Goal: Task Accomplishment & Management: Use online tool/utility

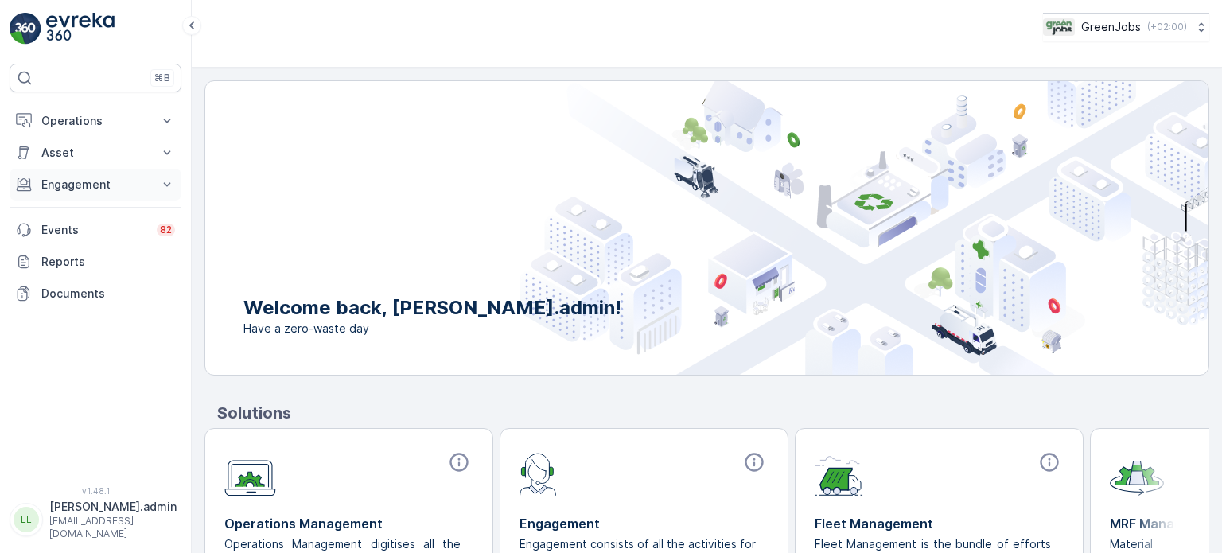
click at [103, 177] on p "Engagement" at bounding box center [95, 185] width 108 height 16
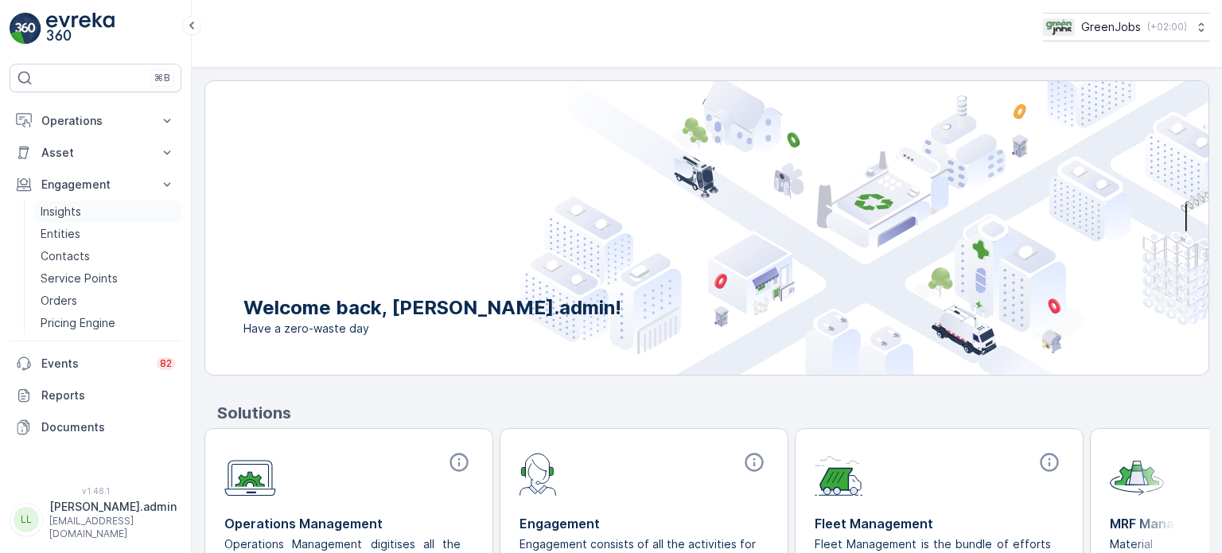
click at [64, 208] on p "Insights" at bounding box center [61, 212] width 41 height 16
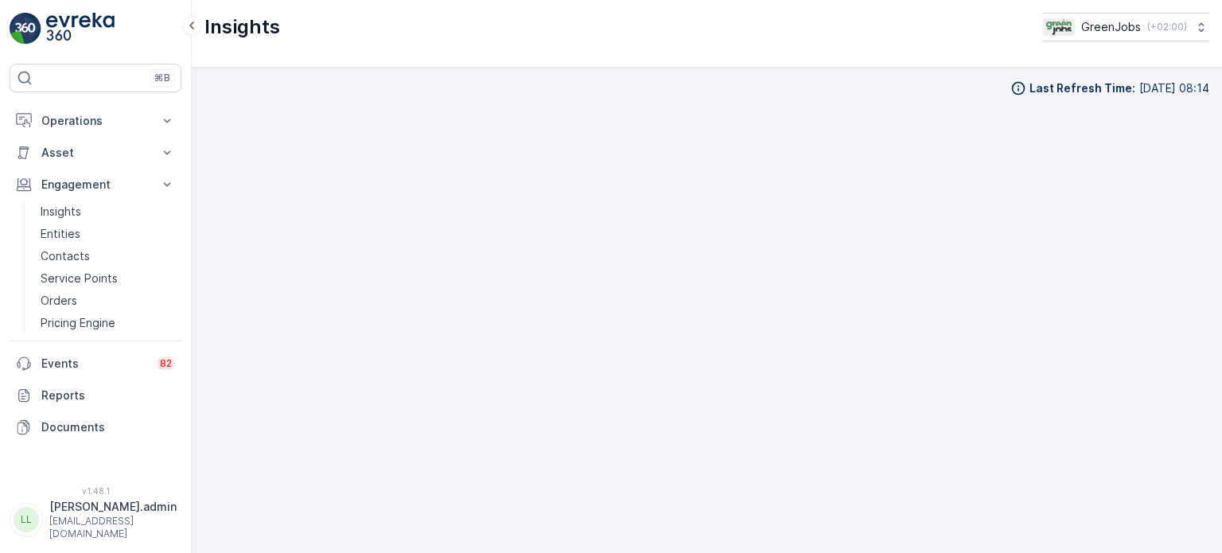
scroll to position [13, 0]
click at [92, 113] on p "Operations" at bounding box center [95, 121] width 108 height 16
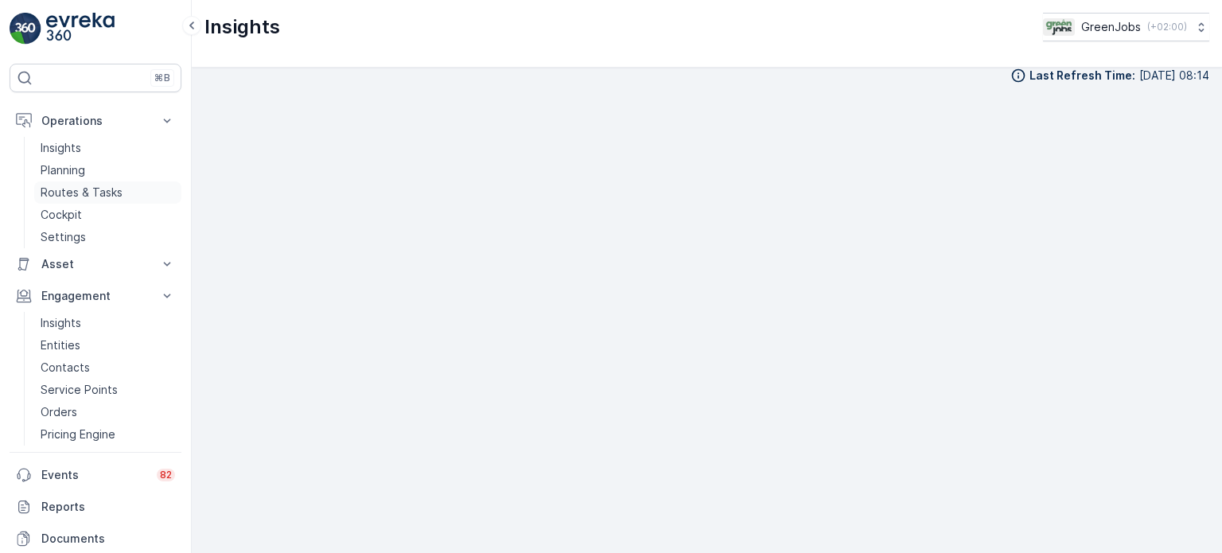
click at [98, 185] on p "Routes & Tasks" at bounding box center [82, 193] width 82 height 16
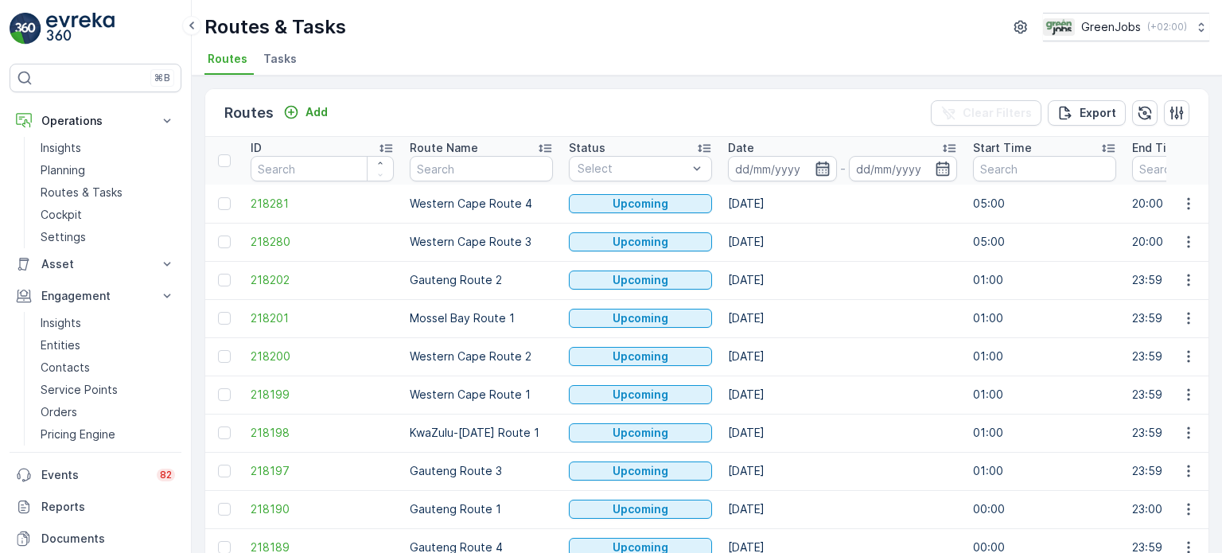
click at [823, 165] on icon "button" at bounding box center [823, 169] width 16 height 16
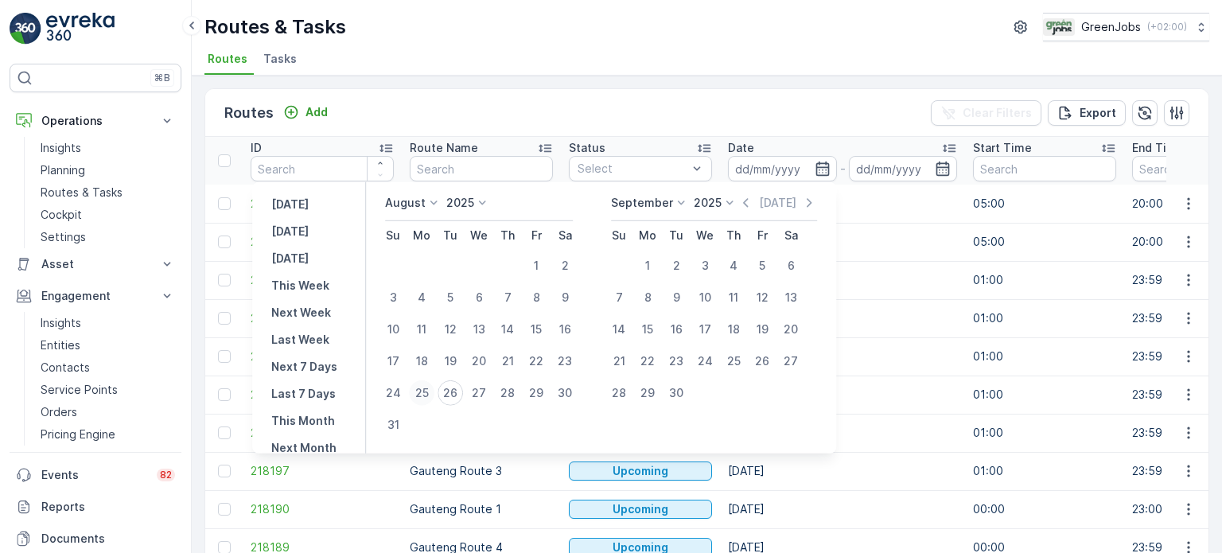
click at [430, 391] on div "25" at bounding box center [421, 392] width 25 height 25
type input "[DATE]"
click at [430, 391] on div "25" at bounding box center [421, 392] width 25 height 25
type input "[DATE]"
click at [430, 391] on div "25" at bounding box center [421, 392] width 25 height 25
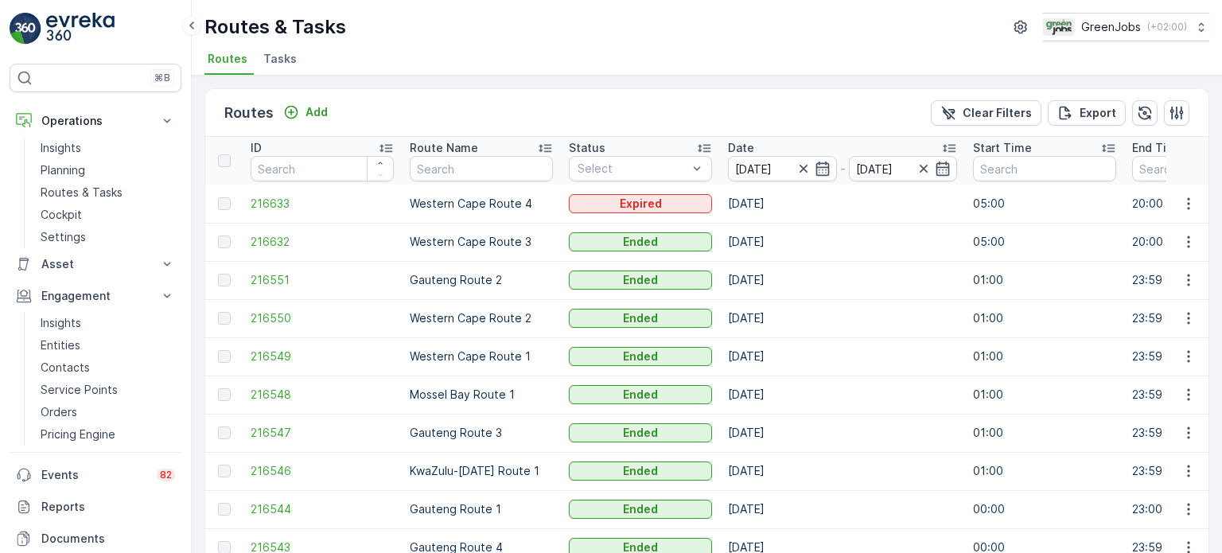
scroll to position [79, 0]
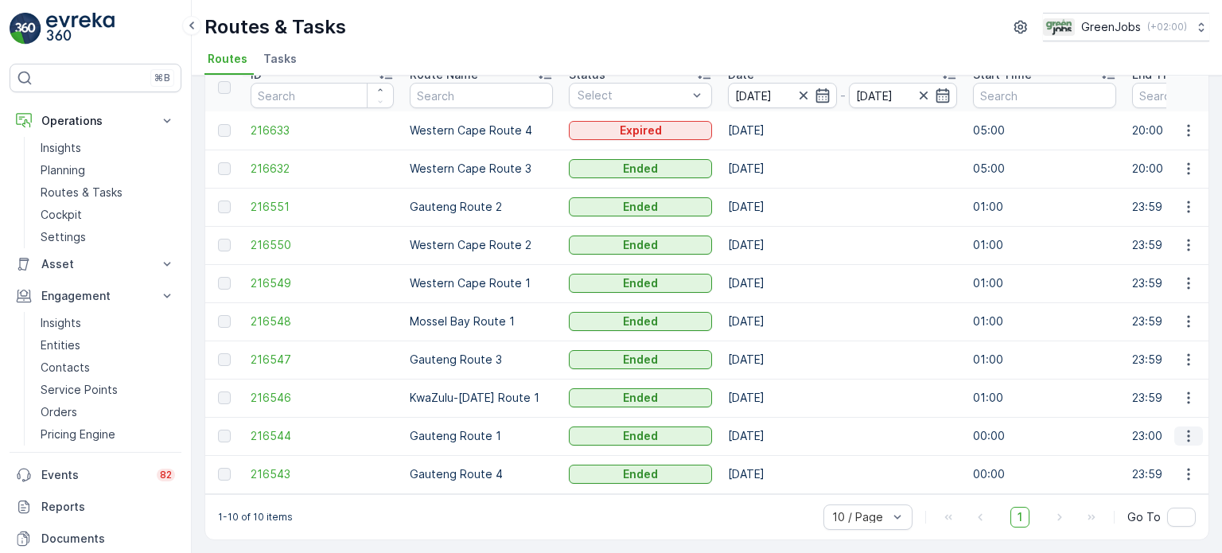
click at [1183, 428] on icon "button" at bounding box center [1189, 436] width 16 height 16
click at [1120, 458] on span "See More Details" at bounding box center [1151, 453] width 92 height 16
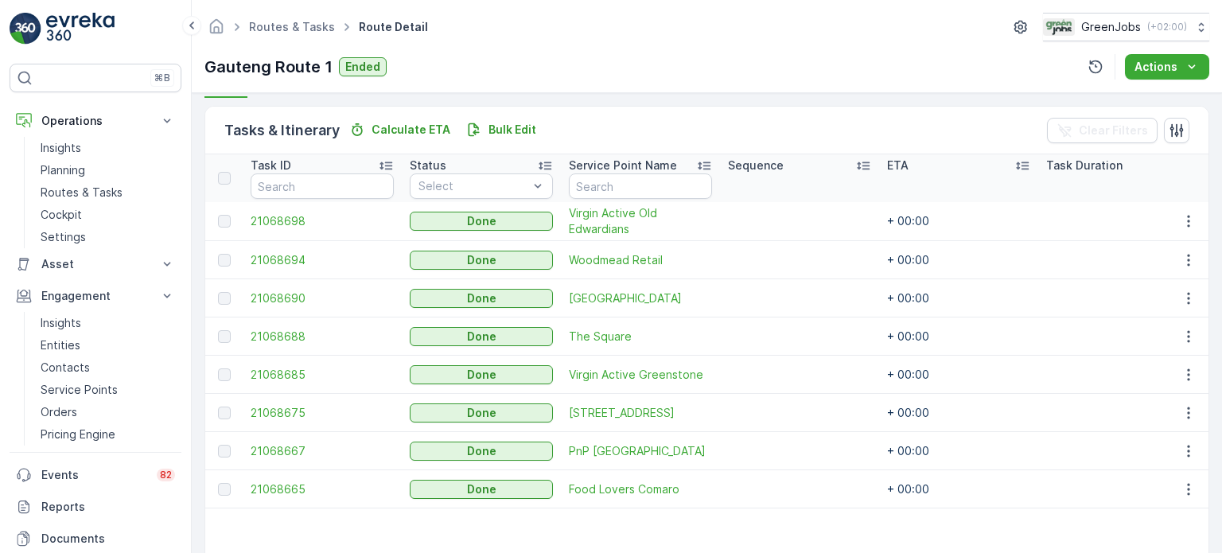
scroll to position [398, 0]
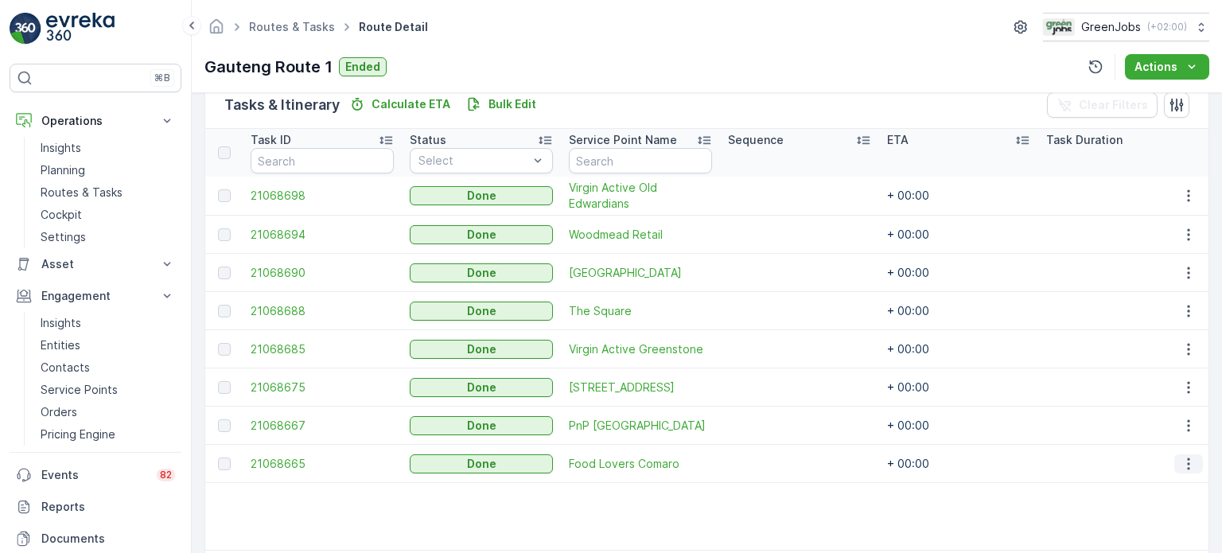
click at [1182, 467] on icon "button" at bounding box center [1189, 464] width 16 height 16
click at [1149, 489] on span "See More Details" at bounding box center [1170, 486] width 92 height 16
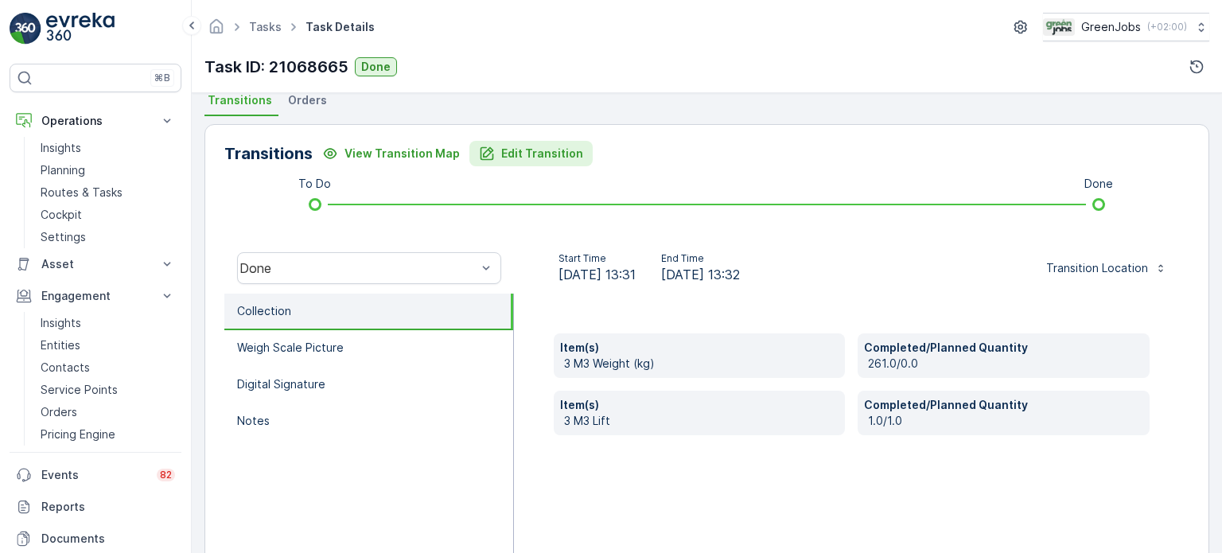
scroll to position [318, 0]
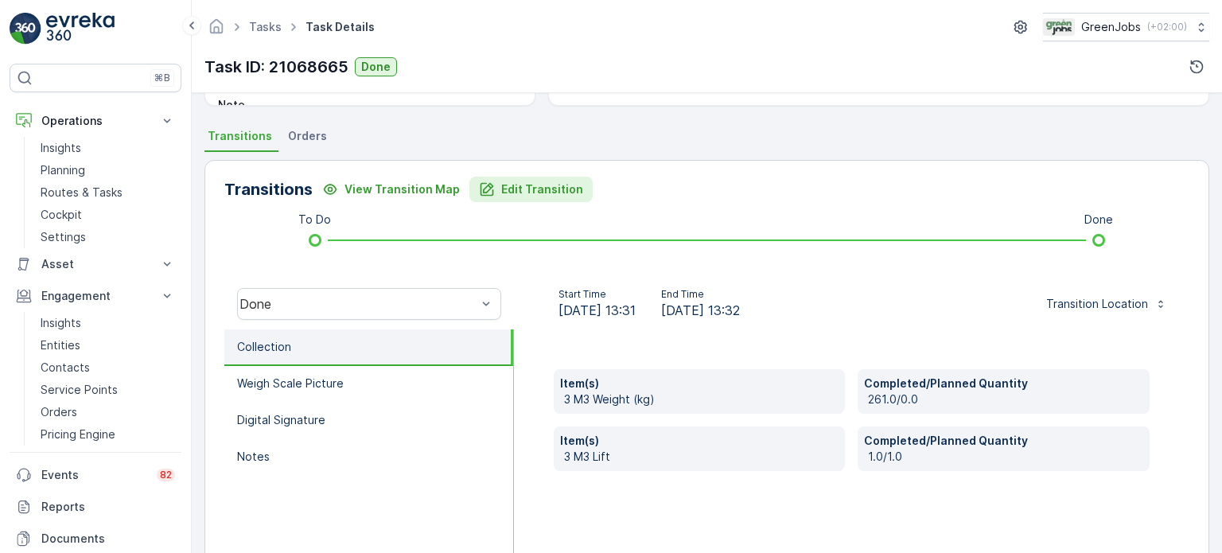
click at [544, 189] on p "Edit Transition" at bounding box center [542, 189] width 82 height 16
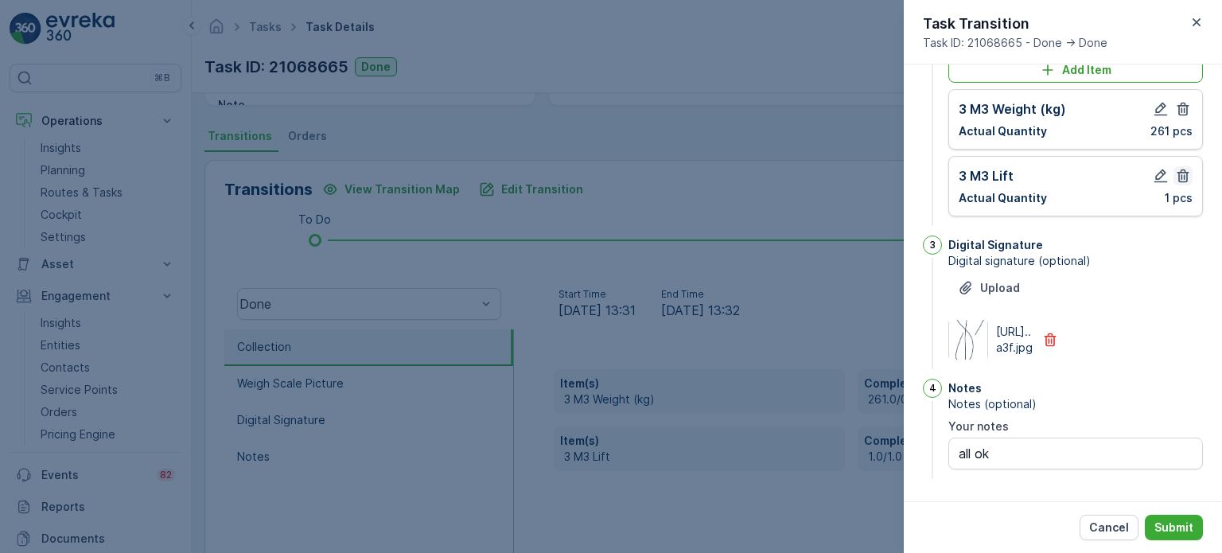
click at [1182, 168] on icon "button" at bounding box center [1183, 176] width 16 height 16
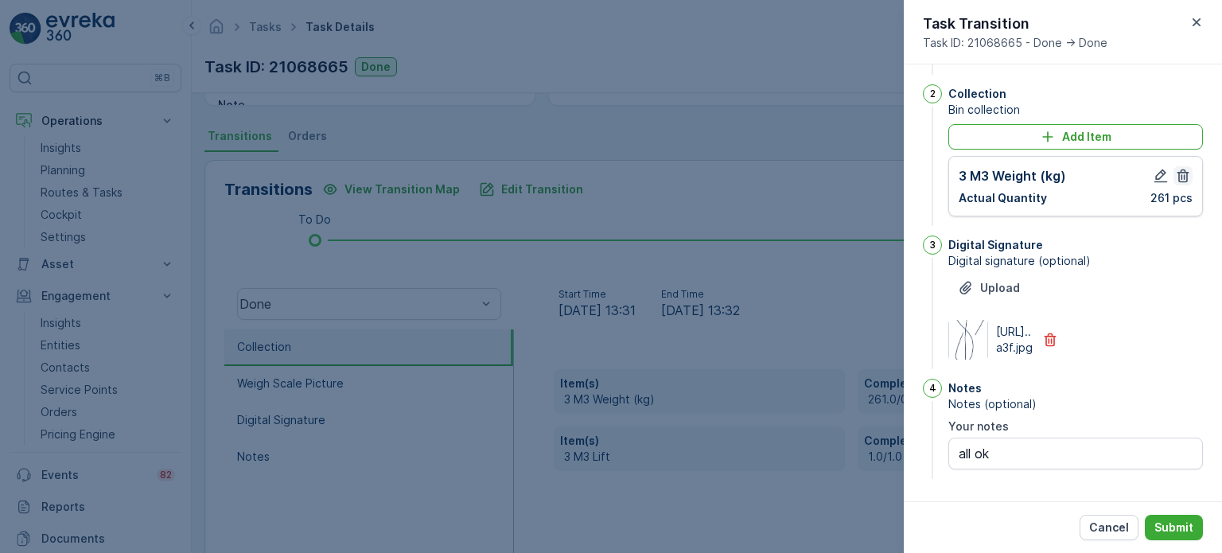
click at [1178, 169] on icon "button" at bounding box center [1184, 176] width 12 height 14
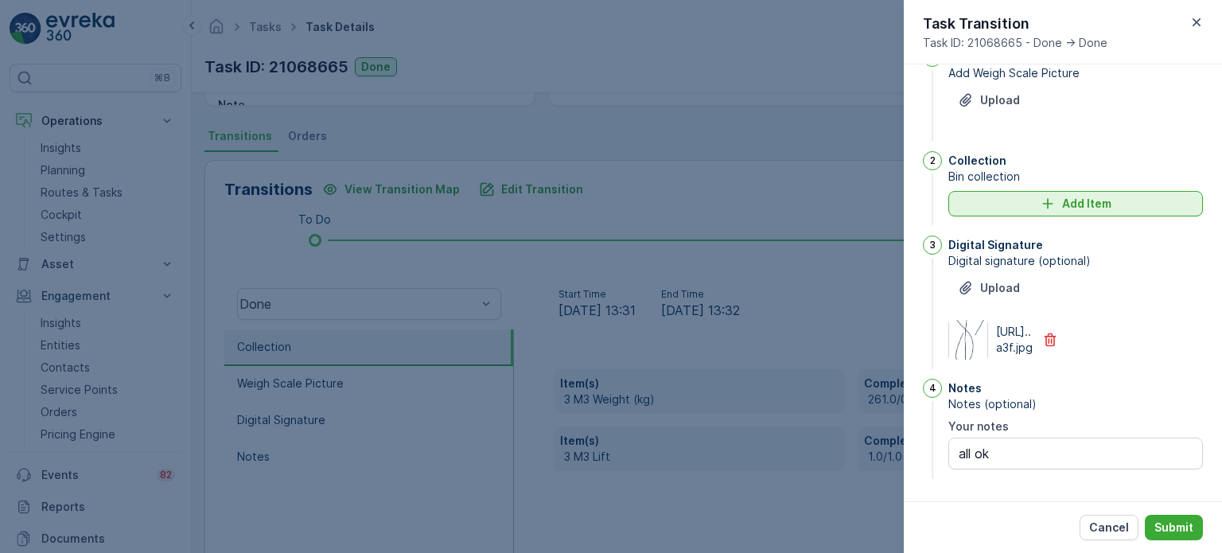
click at [1100, 191] on button "Add Item" at bounding box center [1075, 203] width 255 height 25
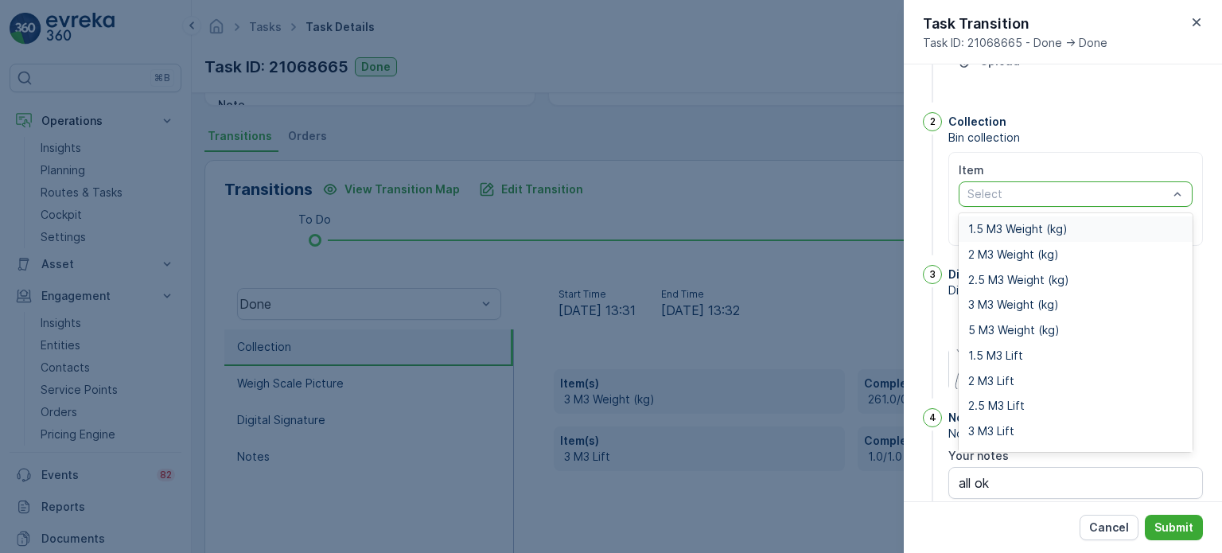
click at [1028, 193] on div at bounding box center [1068, 194] width 204 height 13
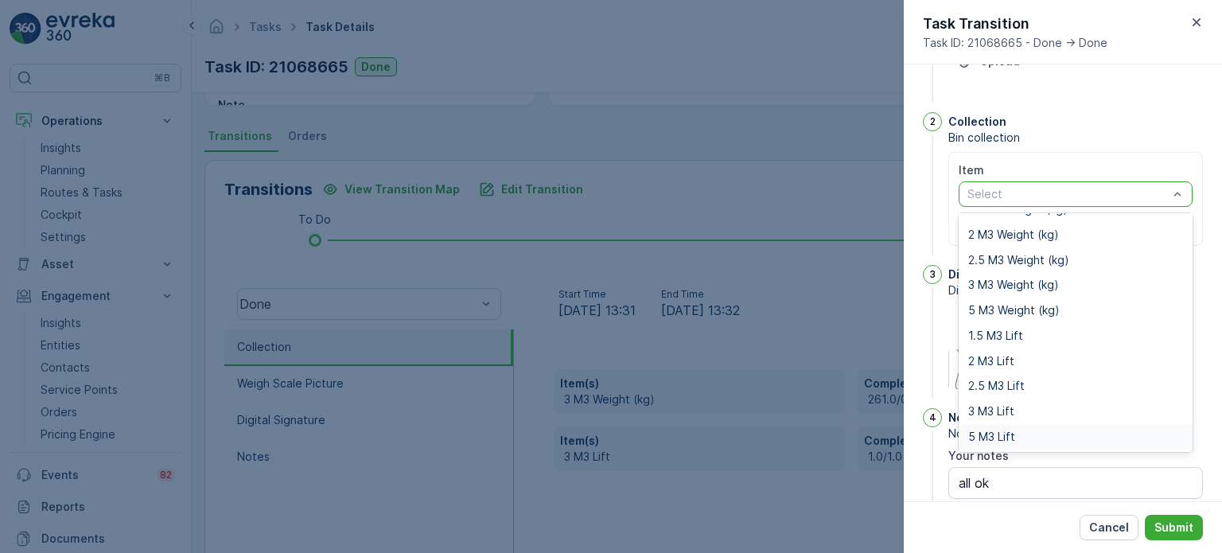
click at [1009, 436] on span "5 M3 Lift" at bounding box center [991, 436] width 47 height 13
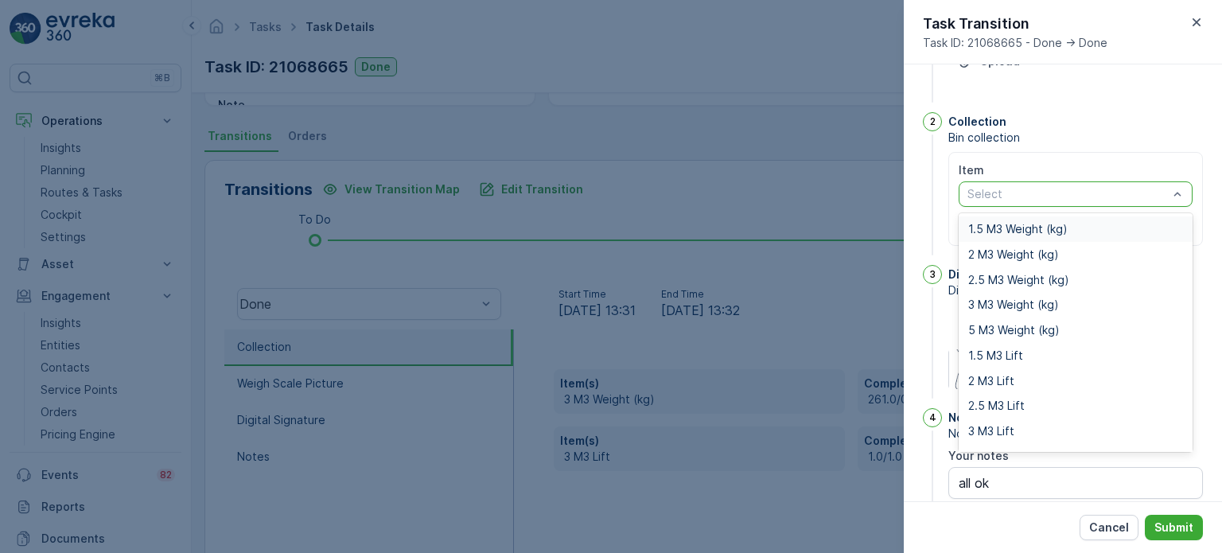
click at [1165, 193] on div at bounding box center [1068, 194] width 204 height 13
click at [999, 329] on span "5 M3 Weight (kg)" at bounding box center [1014, 330] width 92 height 13
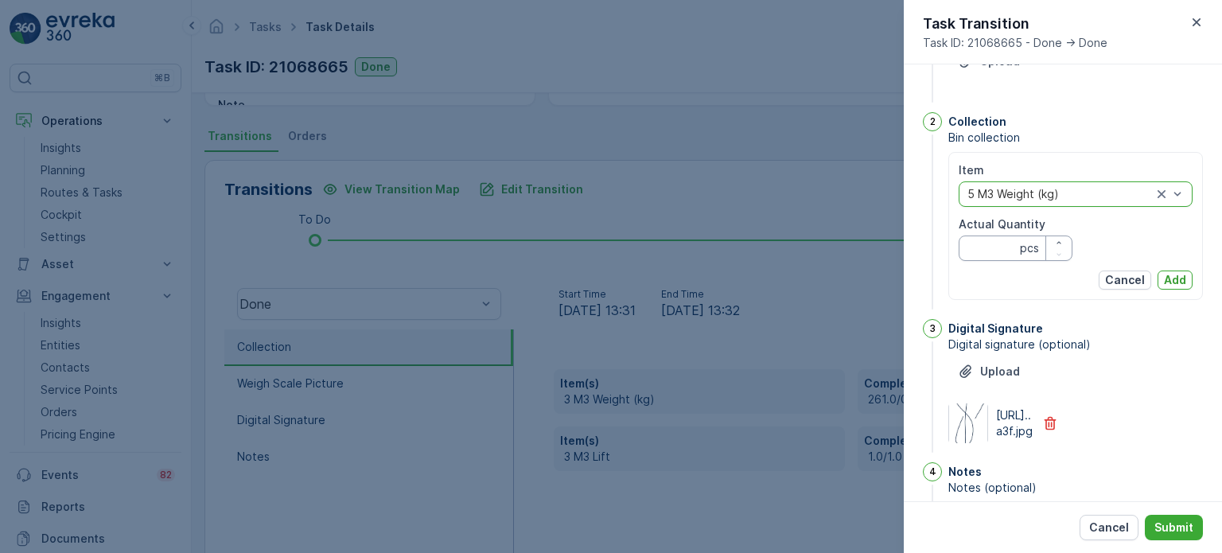
click at [989, 244] on Quantity "Actual Quantity" at bounding box center [1016, 248] width 114 height 25
type Quantity "486"
click at [1171, 276] on p "Add" at bounding box center [1175, 280] width 22 height 16
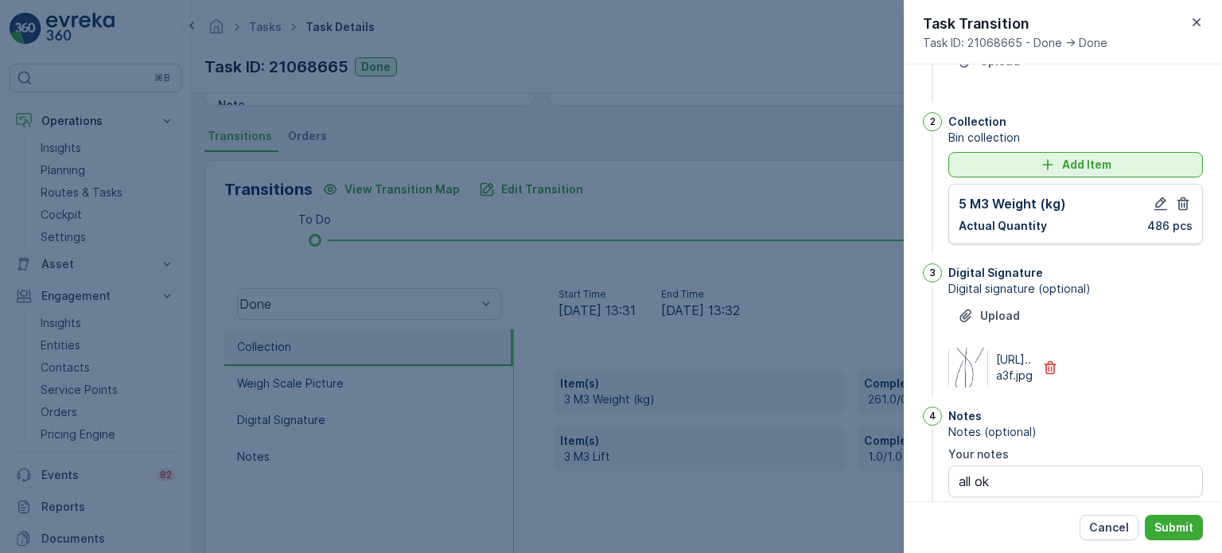
click at [1036, 162] on div "Add Item" at bounding box center [1076, 165] width 236 height 16
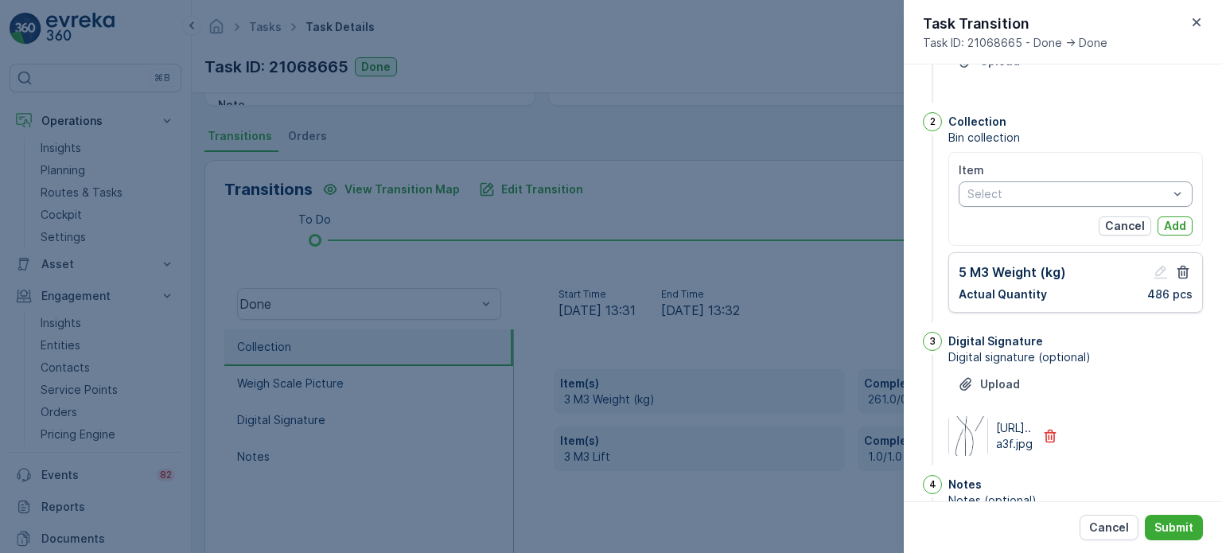
click at [1031, 203] on div "Select" at bounding box center [1076, 193] width 234 height 25
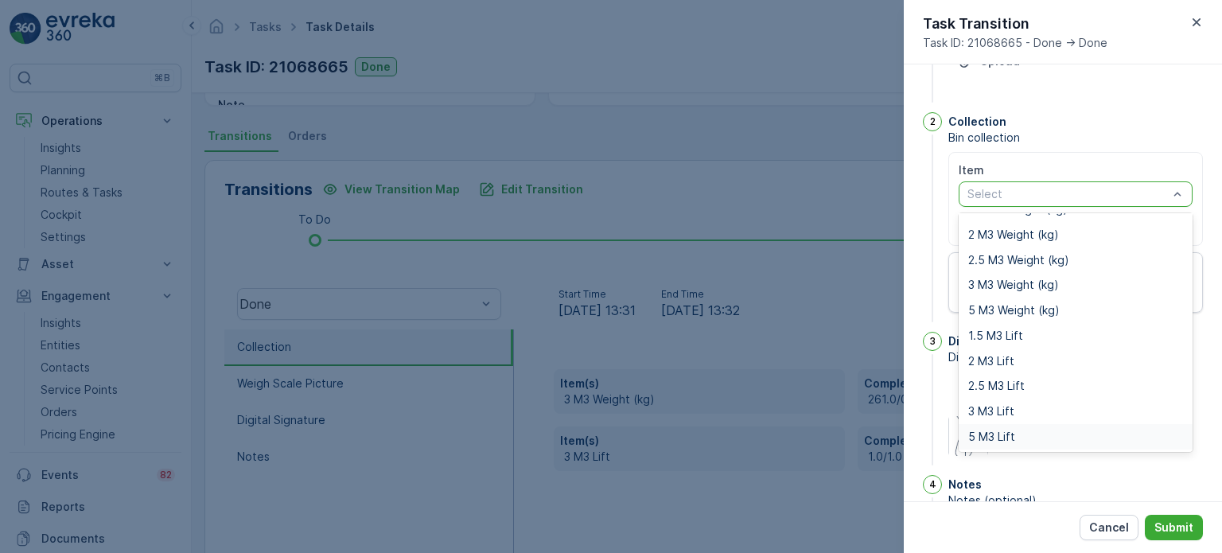
click at [1007, 433] on span "5 M3 Lift" at bounding box center [991, 436] width 47 height 13
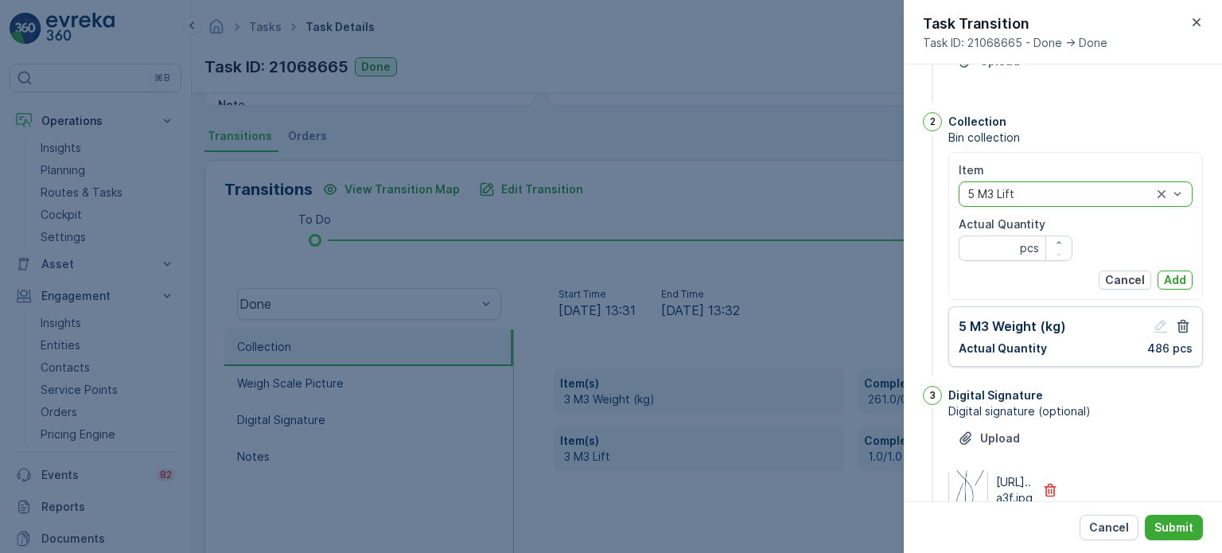
click at [987, 254] on Quantity "Actual Quantity" at bounding box center [1016, 248] width 114 height 25
type Quantity "1"
click at [1165, 282] on p "Add" at bounding box center [1175, 280] width 22 height 16
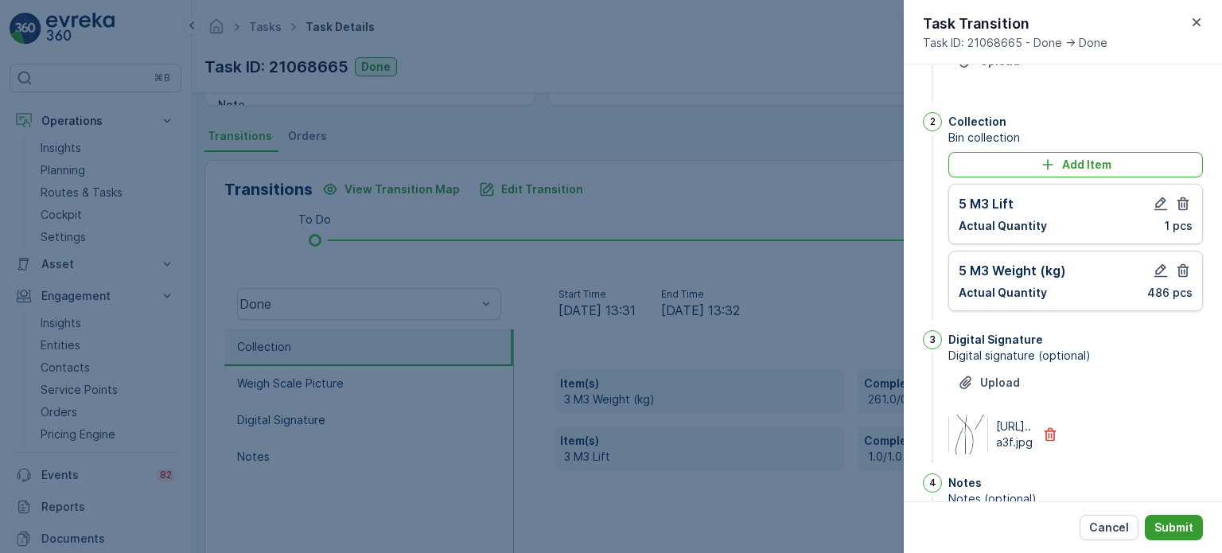
click at [1182, 524] on p "Submit" at bounding box center [1174, 528] width 39 height 16
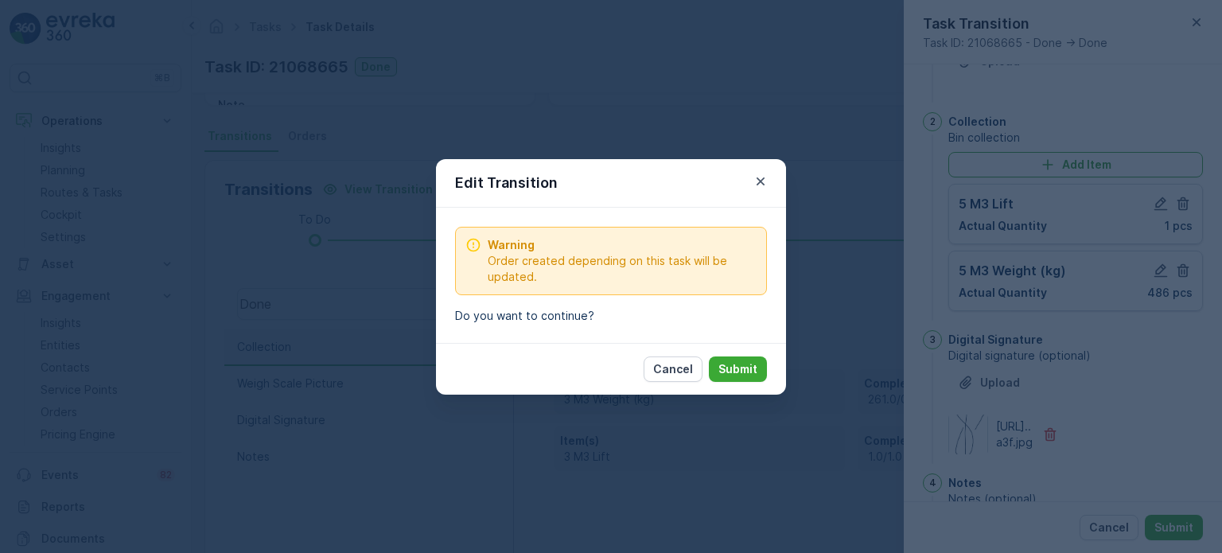
click at [742, 363] on p "Submit" at bounding box center [738, 369] width 39 height 16
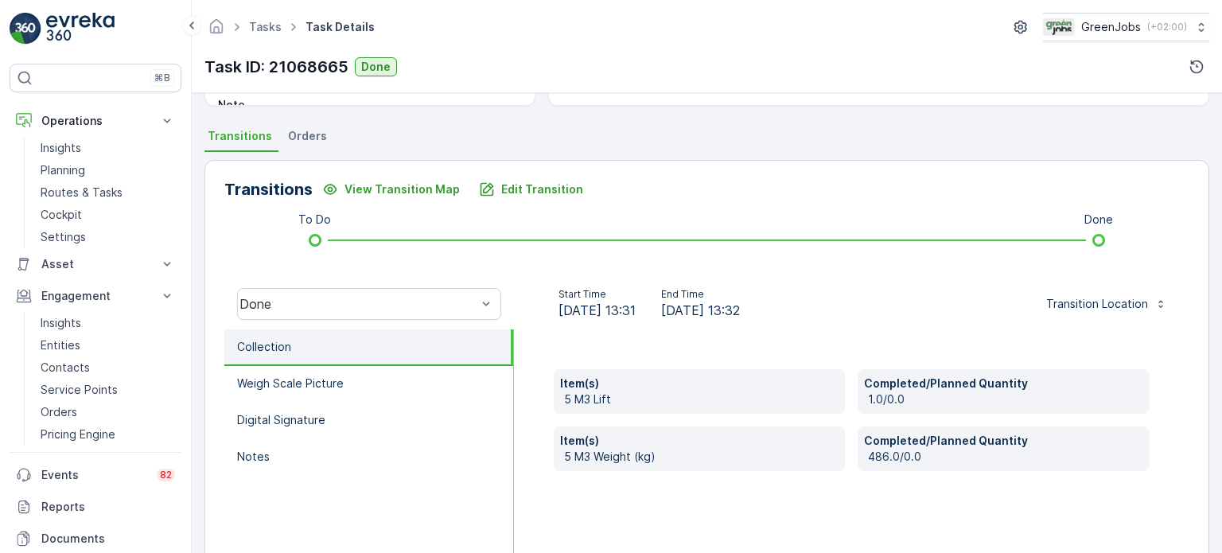
click at [306, 133] on span "Orders" at bounding box center [307, 136] width 39 height 16
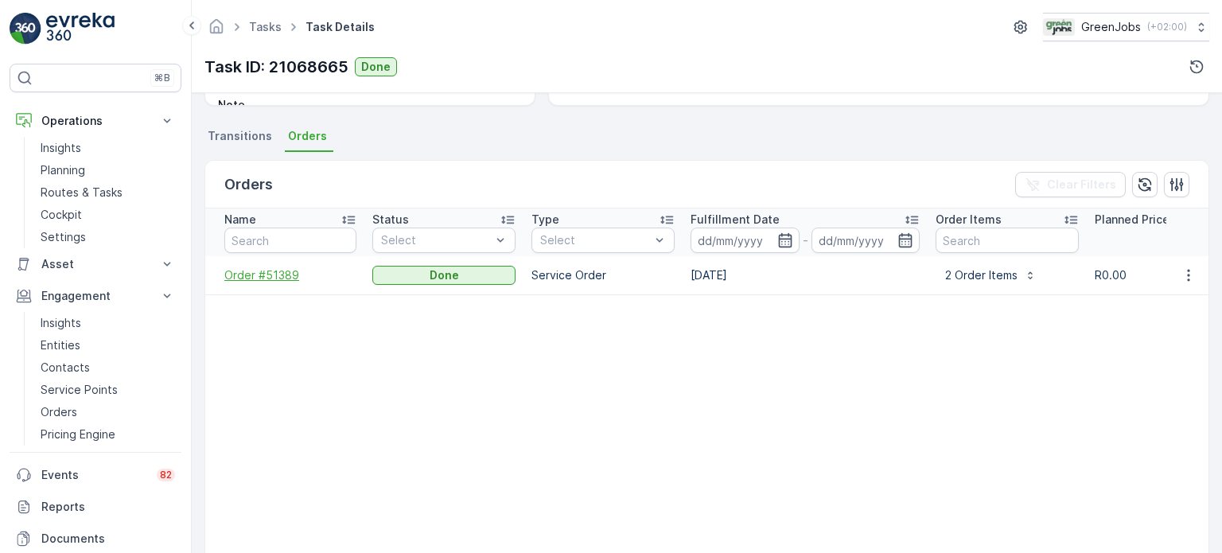
click at [280, 271] on span "Order #51389" at bounding box center [290, 275] width 132 height 16
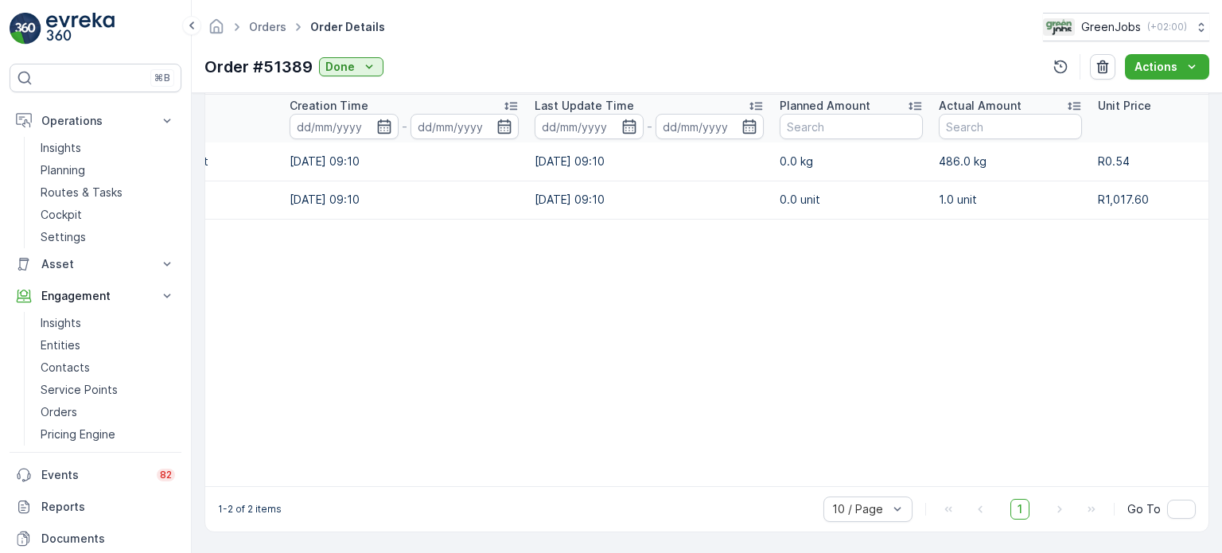
scroll to position [0, 242]
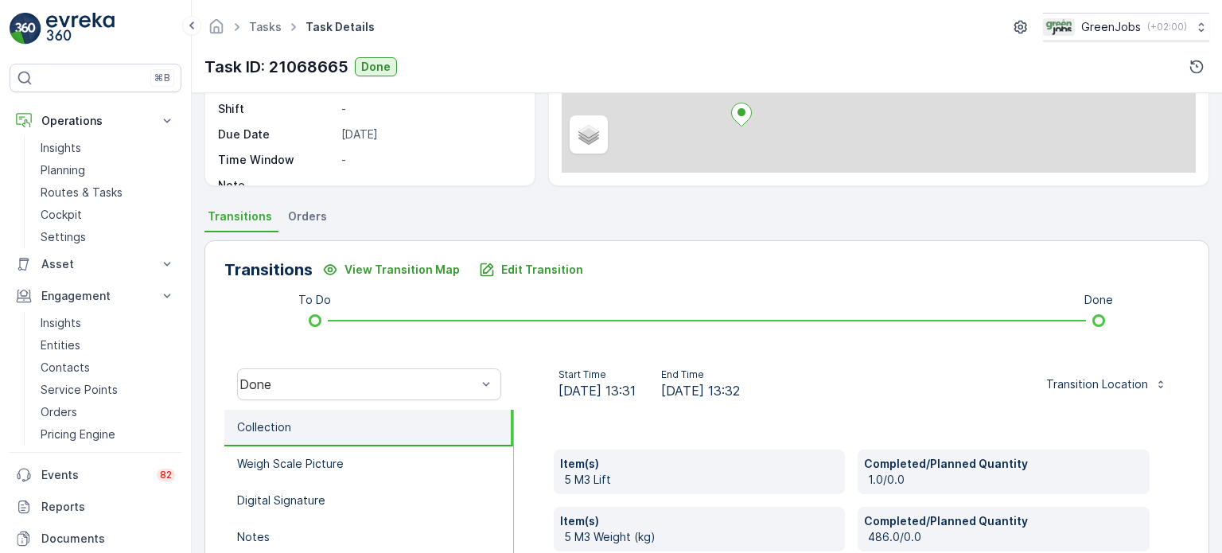
scroll to position [239, 0]
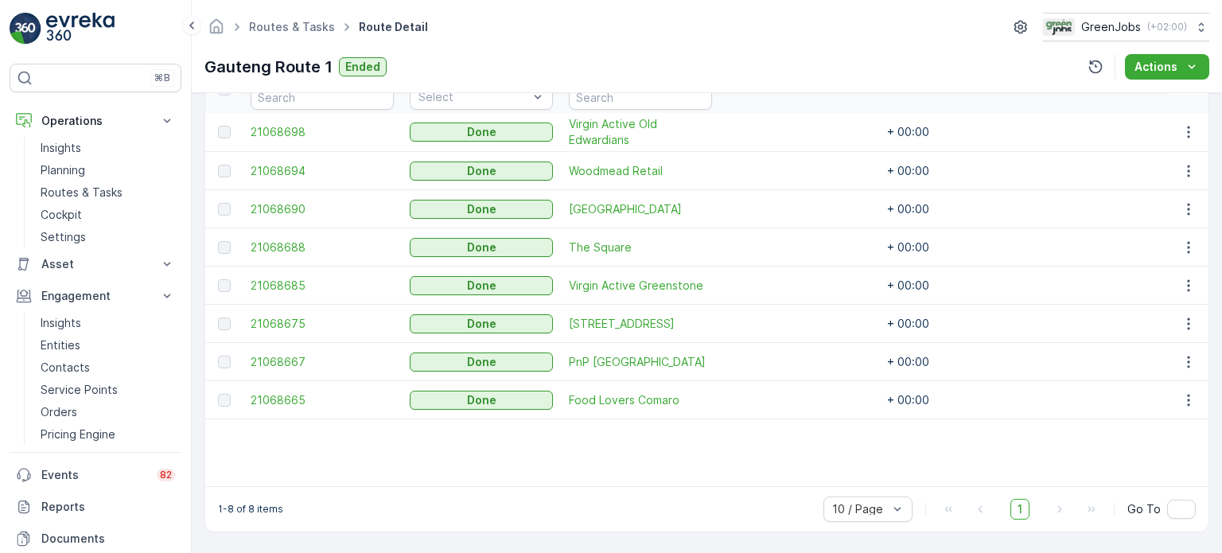
scroll to position [467, 0]
click at [1184, 278] on icon "button" at bounding box center [1189, 286] width 16 height 16
click at [1168, 294] on span "See More Details" at bounding box center [1170, 302] width 92 height 16
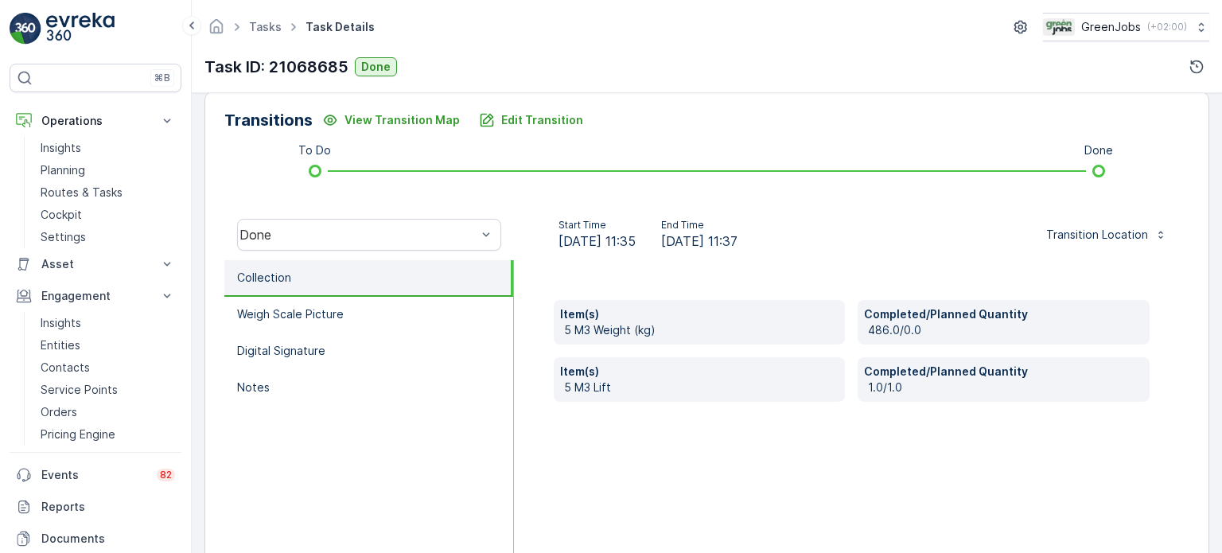
scroll to position [398, 0]
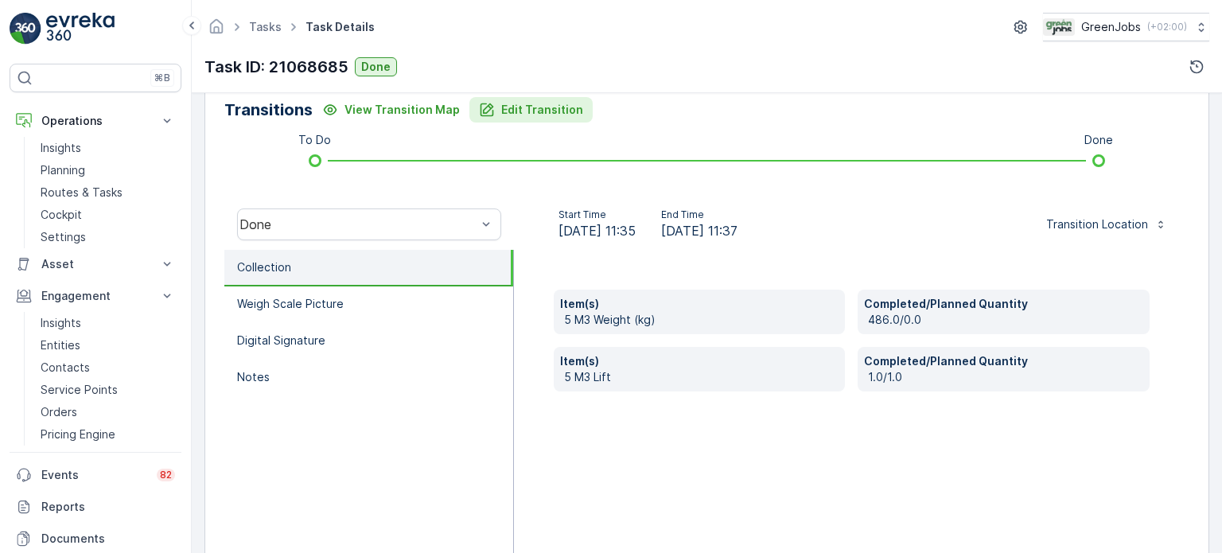
click at [525, 105] on p "Edit Transition" at bounding box center [542, 110] width 82 height 16
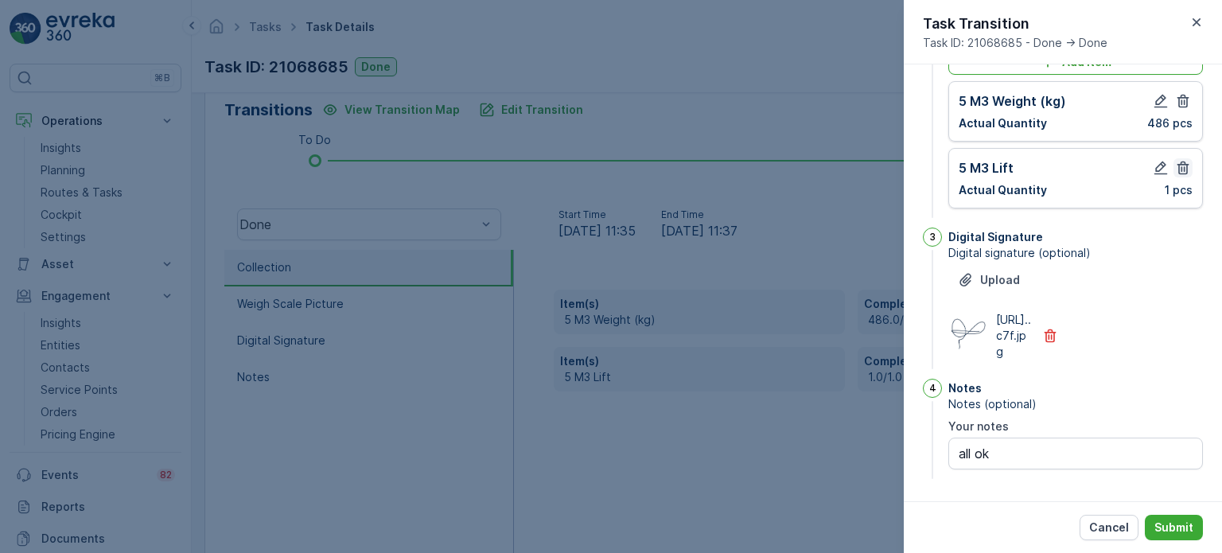
click at [1179, 162] on icon "button" at bounding box center [1184, 169] width 12 height 14
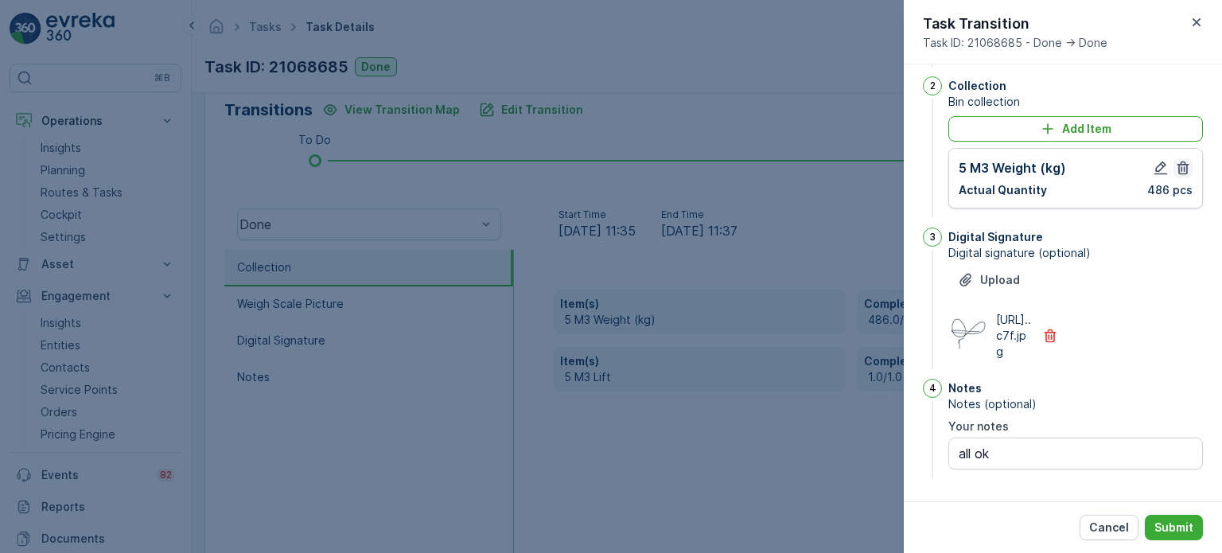
click at [1181, 160] on icon "button" at bounding box center [1183, 168] width 16 height 16
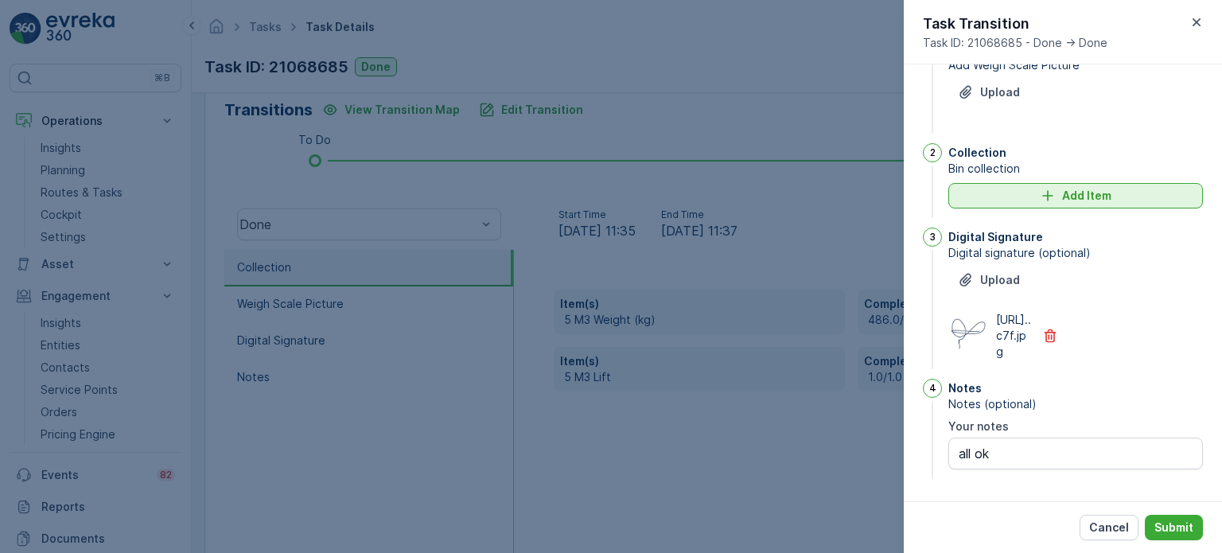
click at [1075, 188] on p "Add Item" at bounding box center [1086, 196] width 49 height 16
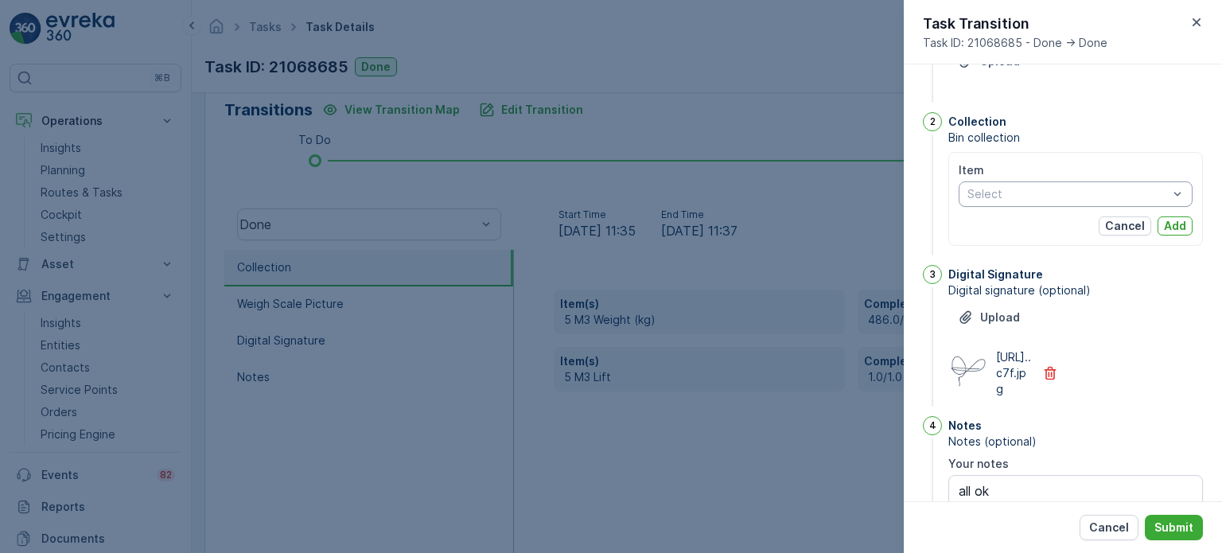
click at [1053, 200] on div at bounding box center [1068, 194] width 204 height 13
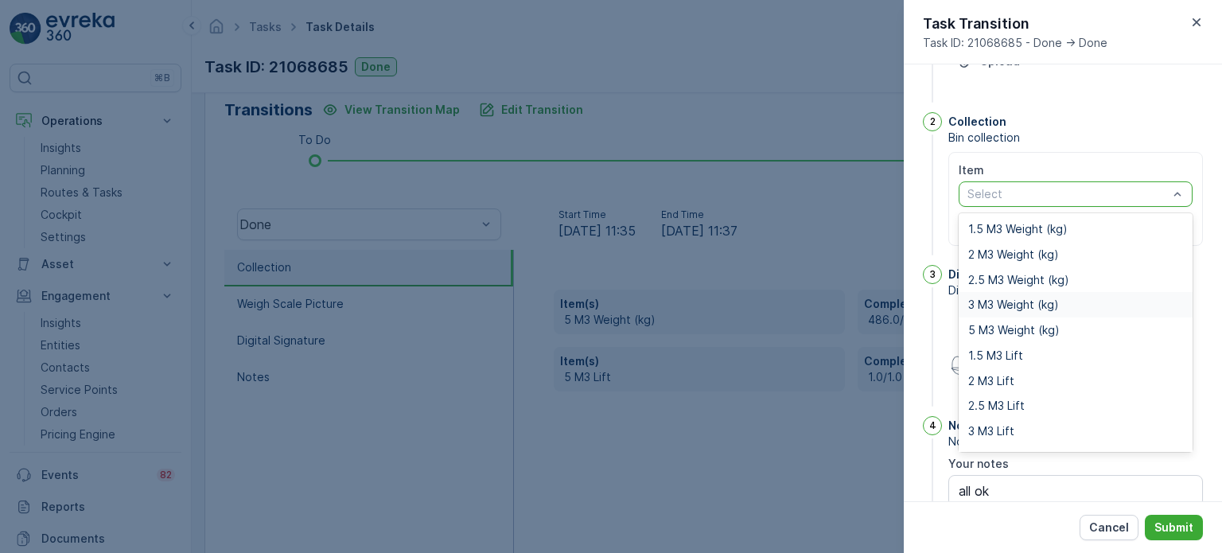
click at [1003, 301] on span "3 M3 Weight (kg)" at bounding box center [1013, 304] width 91 height 13
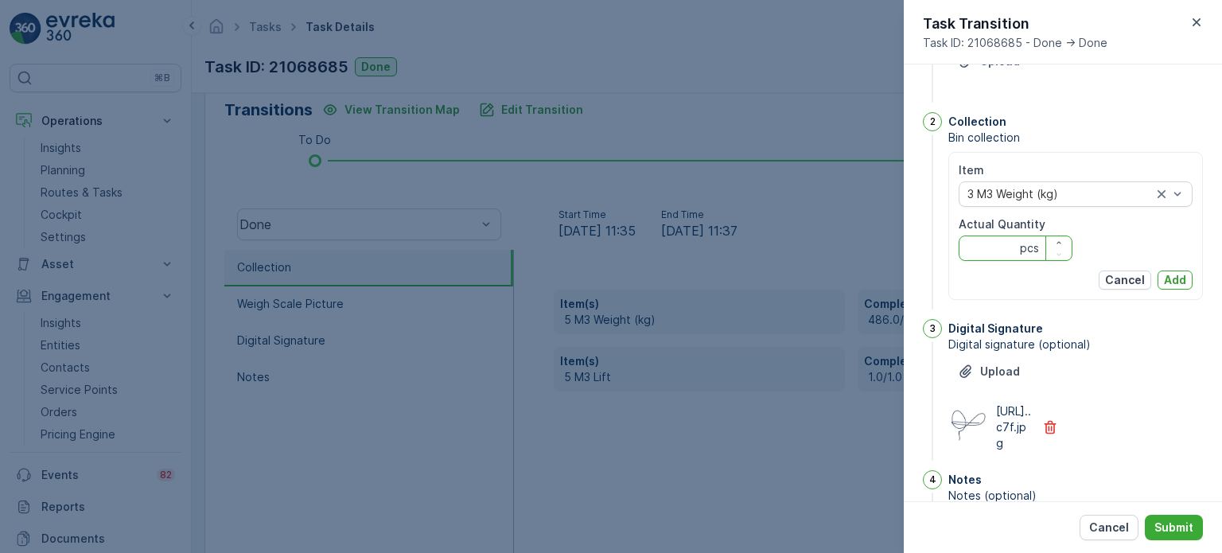
click at [983, 242] on Quantity "Actual Quantity" at bounding box center [1016, 248] width 114 height 25
type Quantity "261"
click at [1184, 277] on button "Add" at bounding box center [1175, 280] width 35 height 19
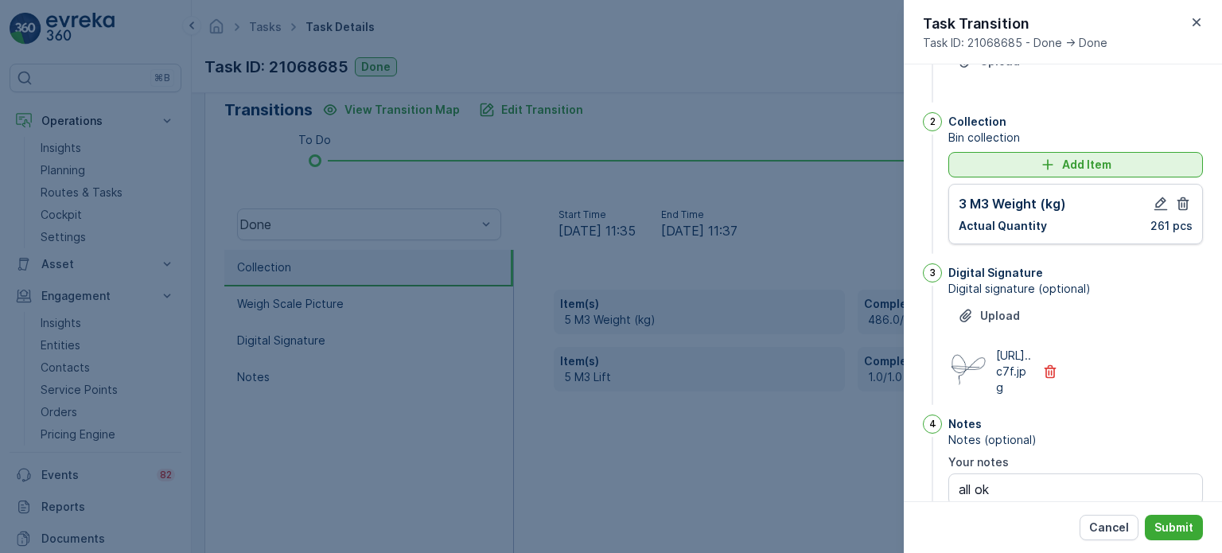
click at [1003, 162] on div "Add Item" at bounding box center [1076, 165] width 236 height 16
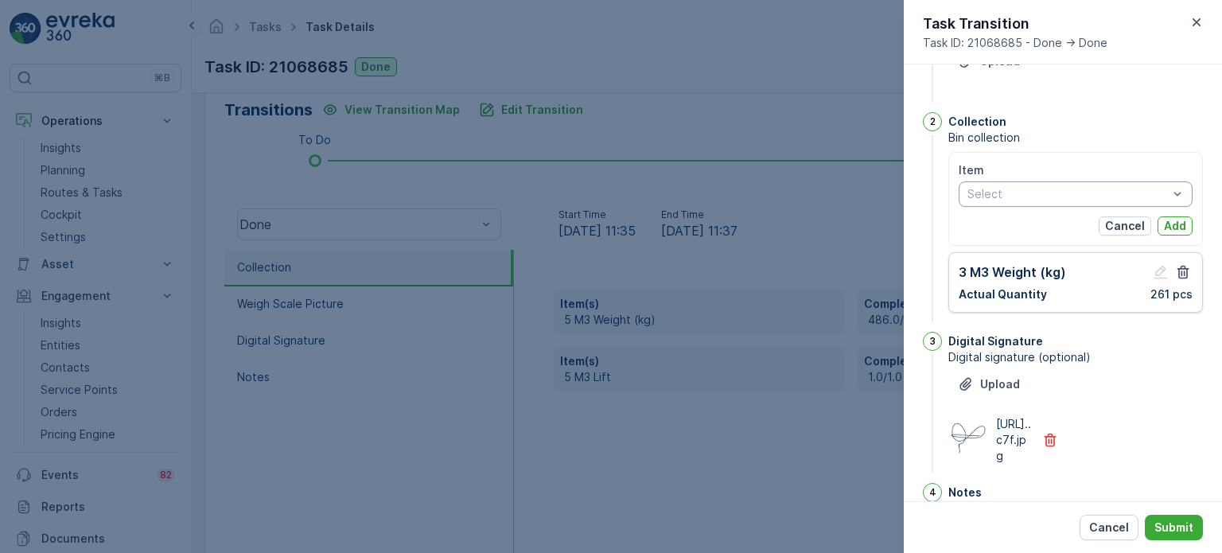
click at [1030, 196] on div at bounding box center [1068, 194] width 204 height 13
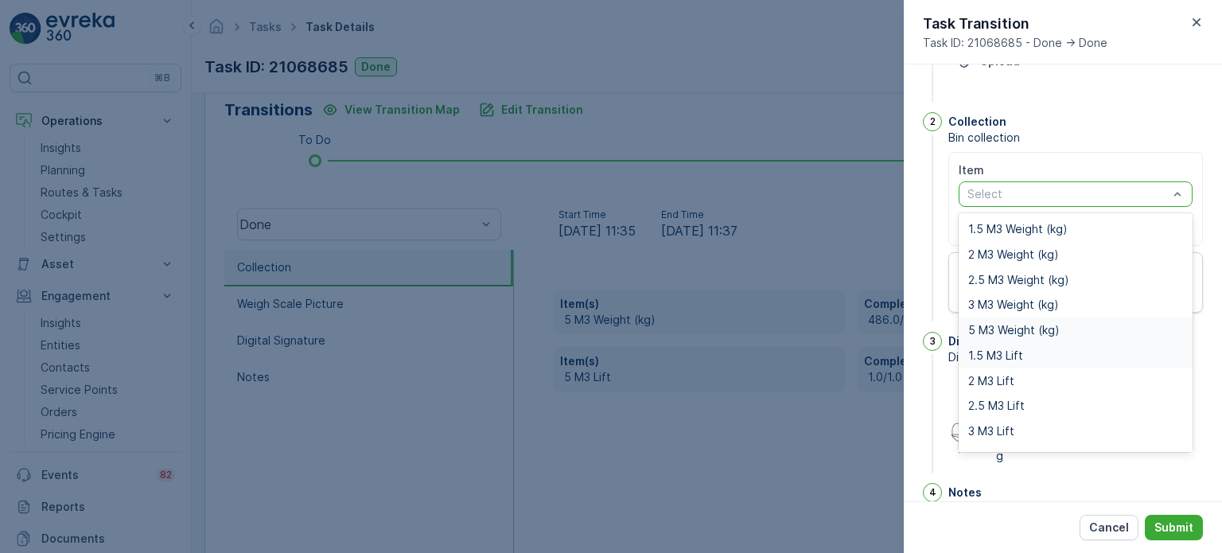
scroll to position [20, 0]
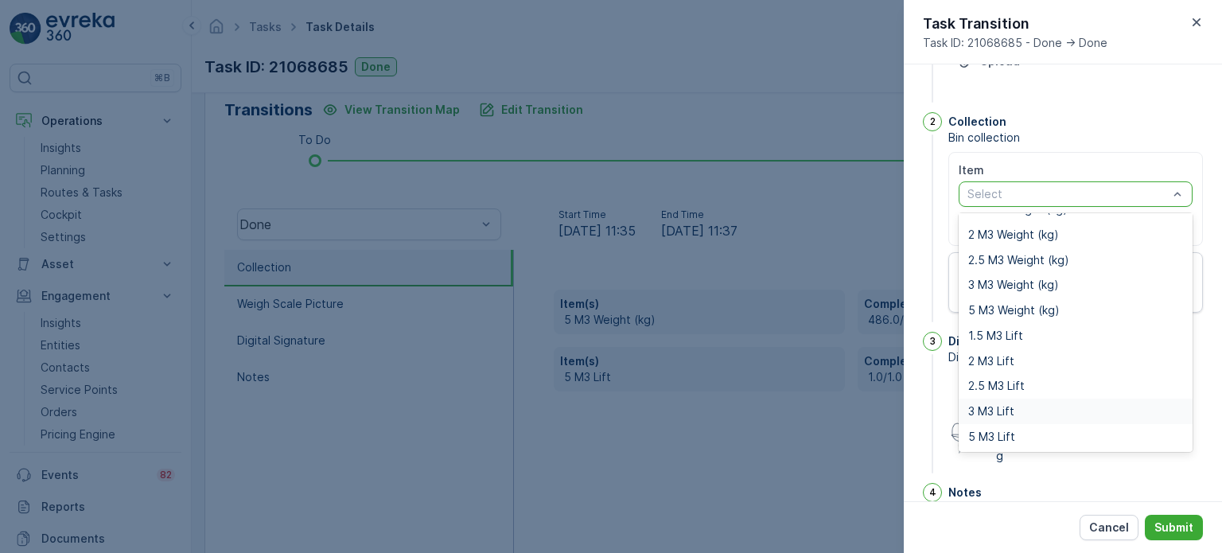
click at [991, 410] on span "3 M3 Lift" at bounding box center [991, 411] width 46 height 13
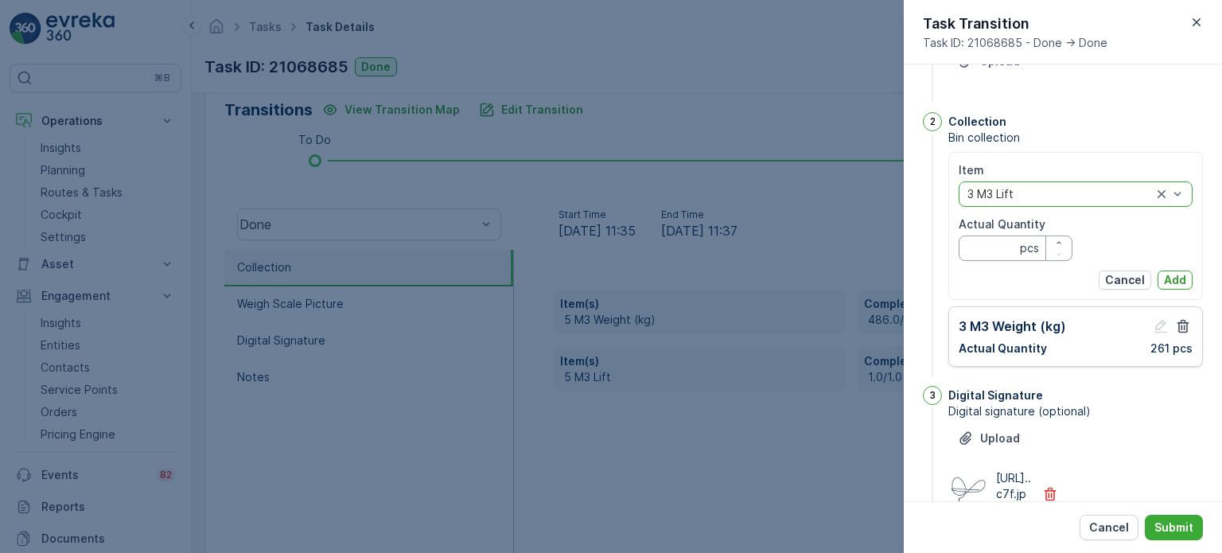
click at [1014, 243] on Quantity "Actual Quantity" at bounding box center [1016, 248] width 114 height 25
type Quantity "1"
drag, startPoint x: 1174, startPoint y: 278, endPoint x: 1185, endPoint y: 286, distance: 14.2
click at [1176, 278] on p "Add" at bounding box center [1175, 280] width 22 height 16
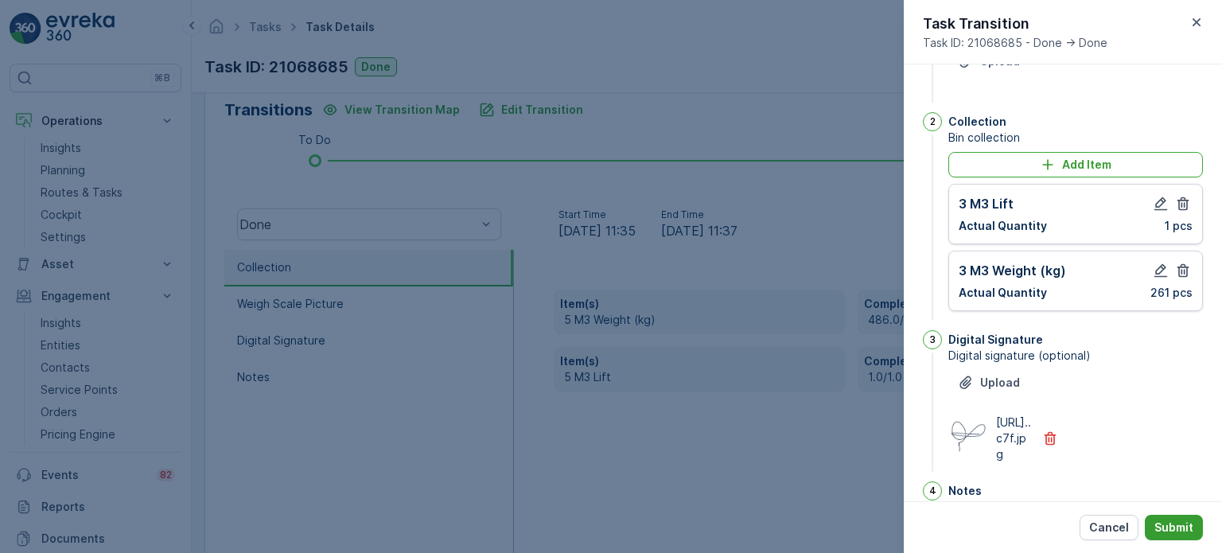
click at [1177, 531] on p "Submit" at bounding box center [1174, 528] width 39 height 16
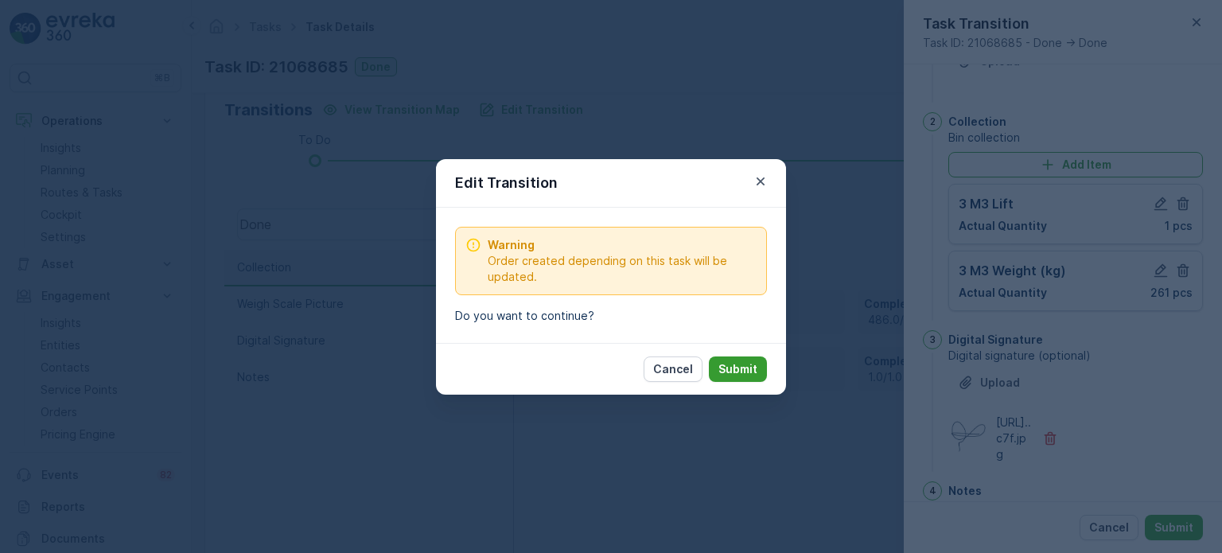
click at [719, 367] on button "Submit" at bounding box center [738, 368] width 58 height 25
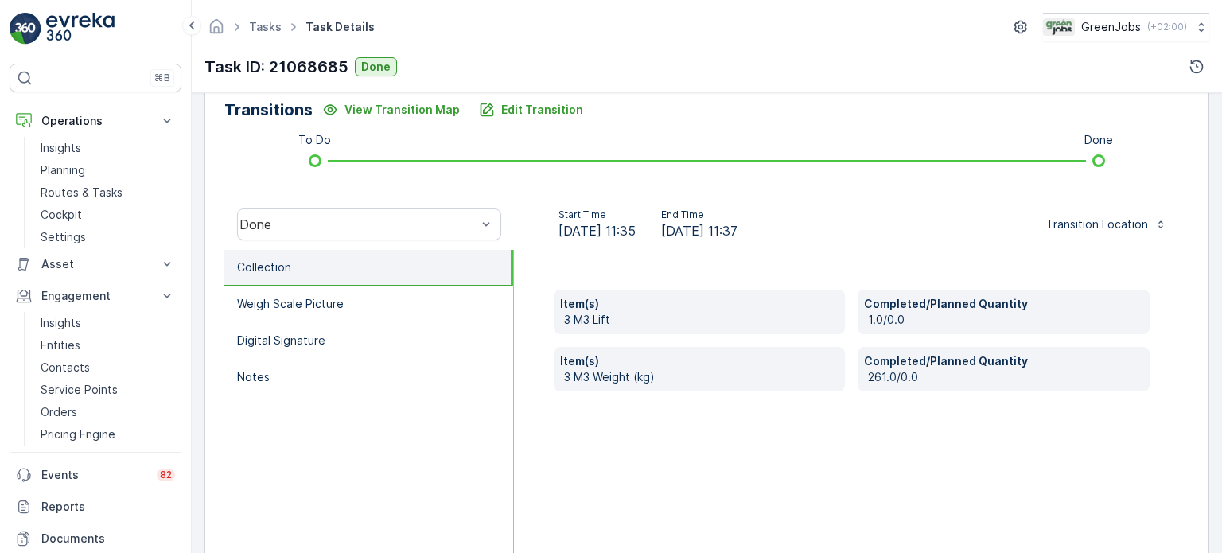
scroll to position [318, 0]
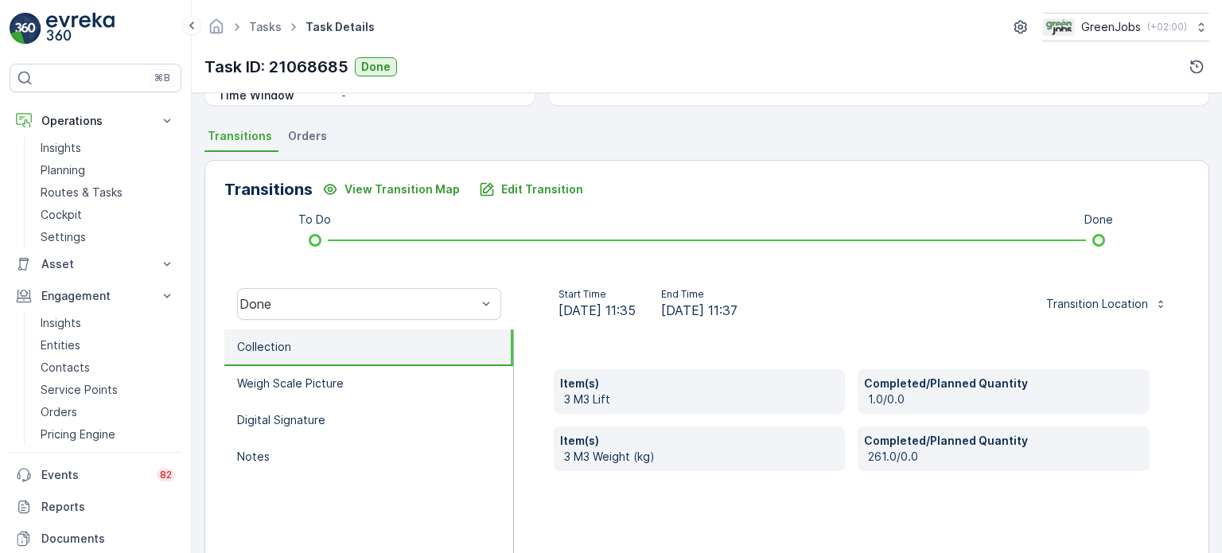
click at [323, 142] on li "Orders" at bounding box center [309, 138] width 49 height 27
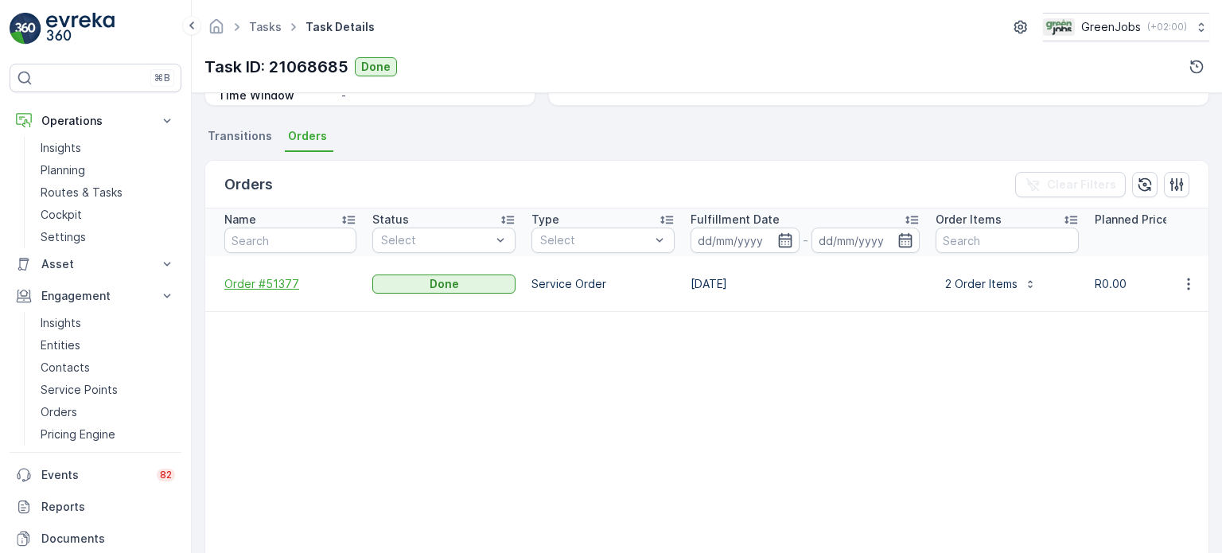
click at [259, 278] on span "Order #51377" at bounding box center [290, 284] width 132 height 16
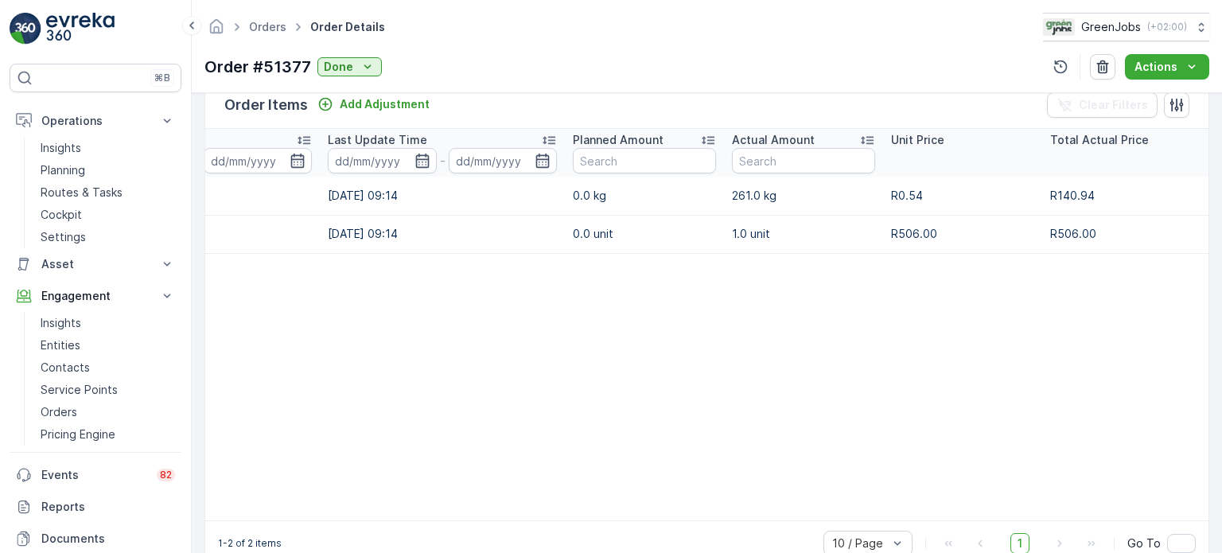
scroll to position [0, 302]
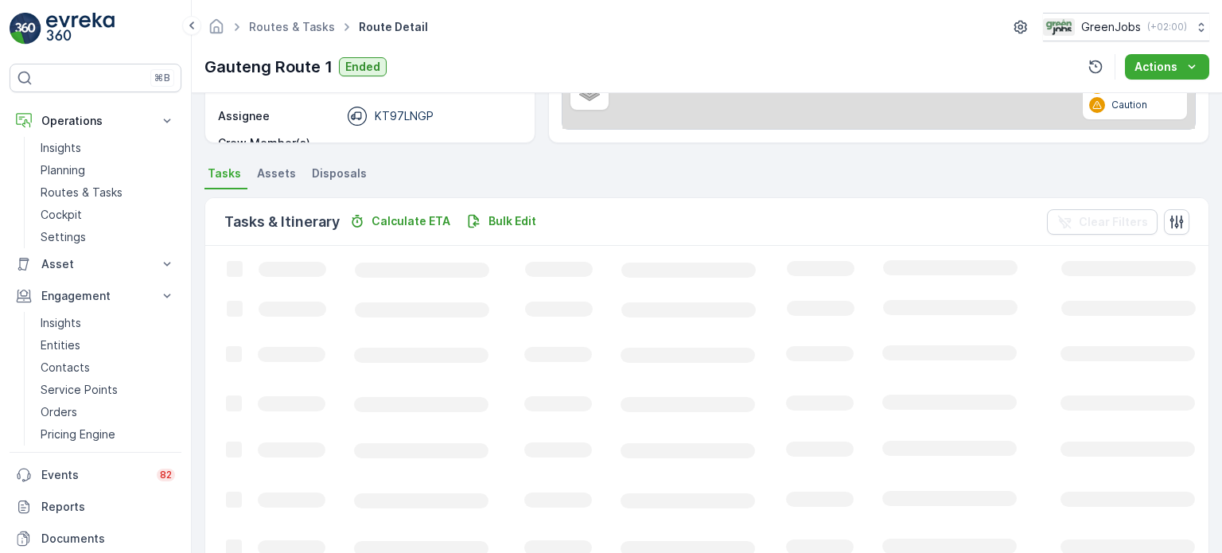
scroll to position [318, 0]
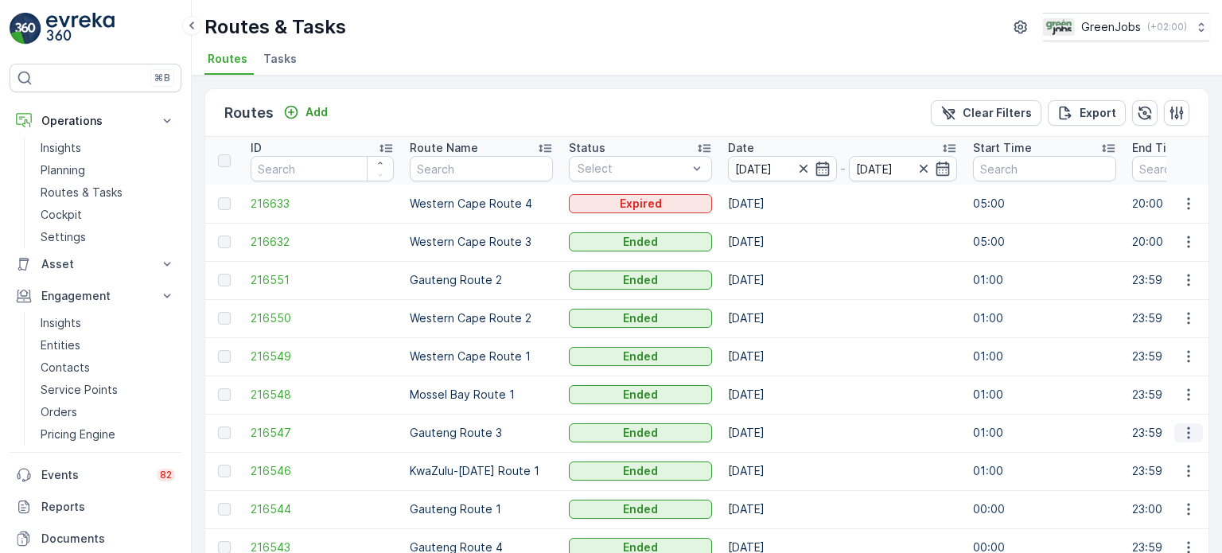
click at [1184, 432] on icon "button" at bounding box center [1189, 433] width 16 height 16
click at [1144, 451] on span "See More Details" at bounding box center [1151, 456] width 92 height 16
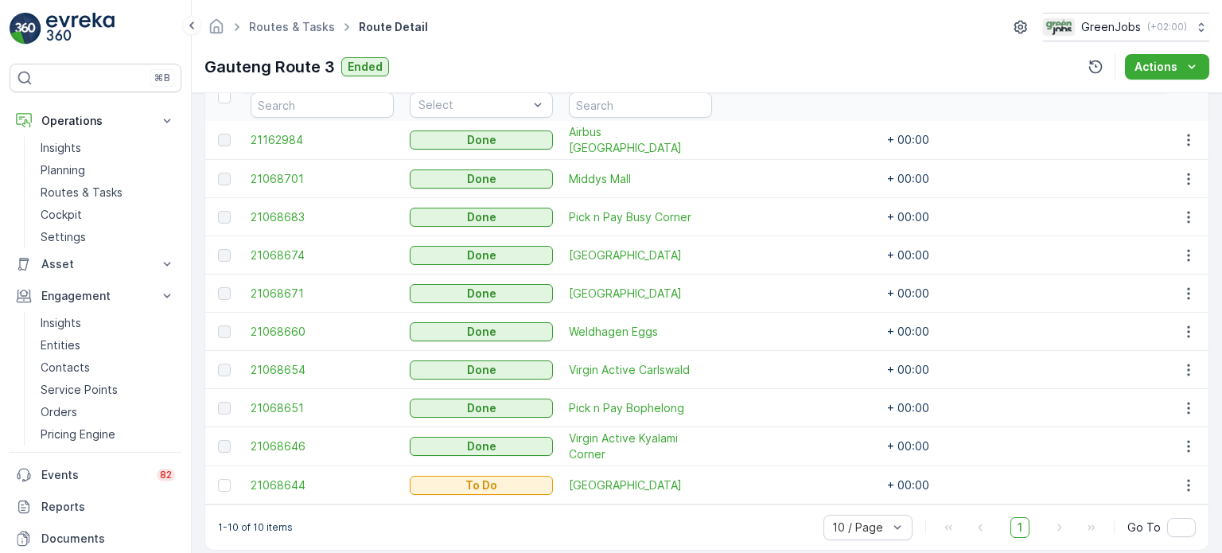
scroll to position [477, 0]
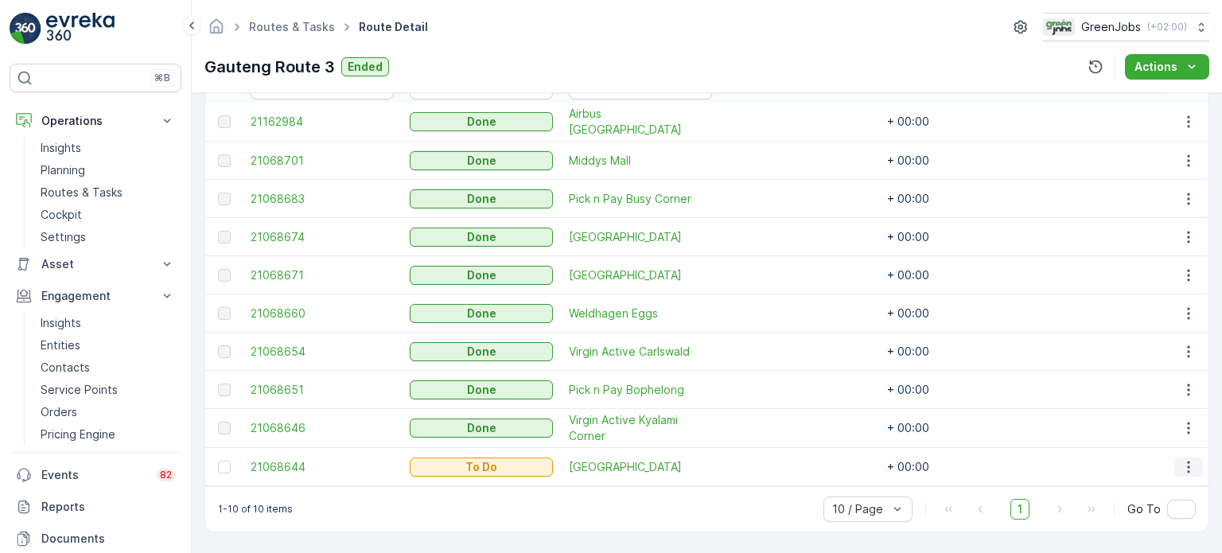
click at [1181, 459] on icon "button" at bounding box center [1189, 467] width 16 height 16
click at [1137, 337] on span "See More Details" at bounding box center [1155, 339] width 92 height 16
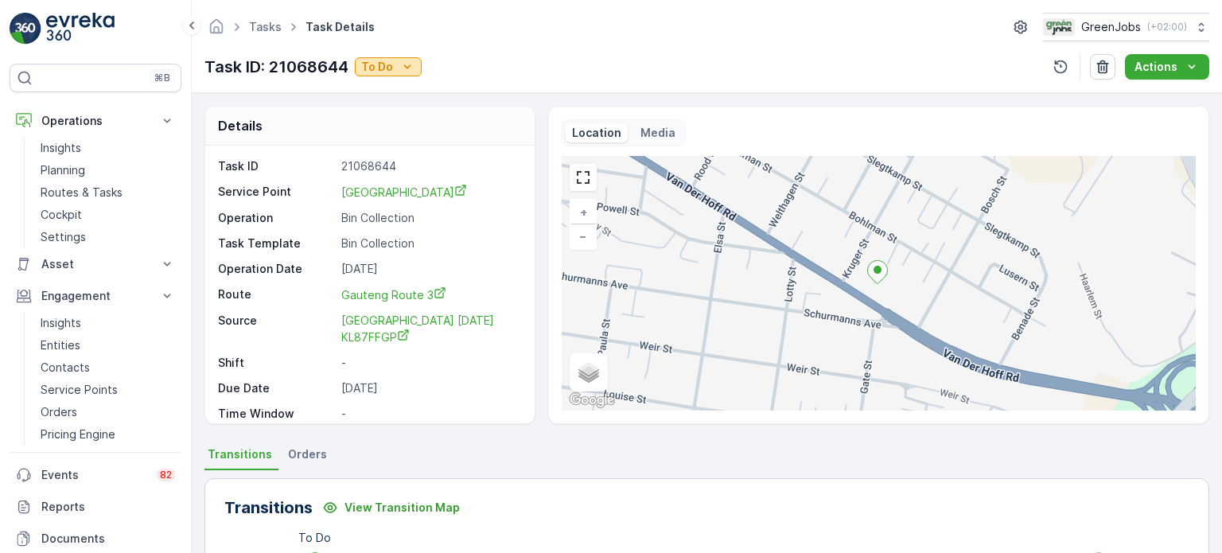
click at [406, 63] on icon "To Do" at bounding box center [407, 67] width 16 height 16
click at [384, 92] on span "Done" at bounding box center [379, 90] width 29 height 16
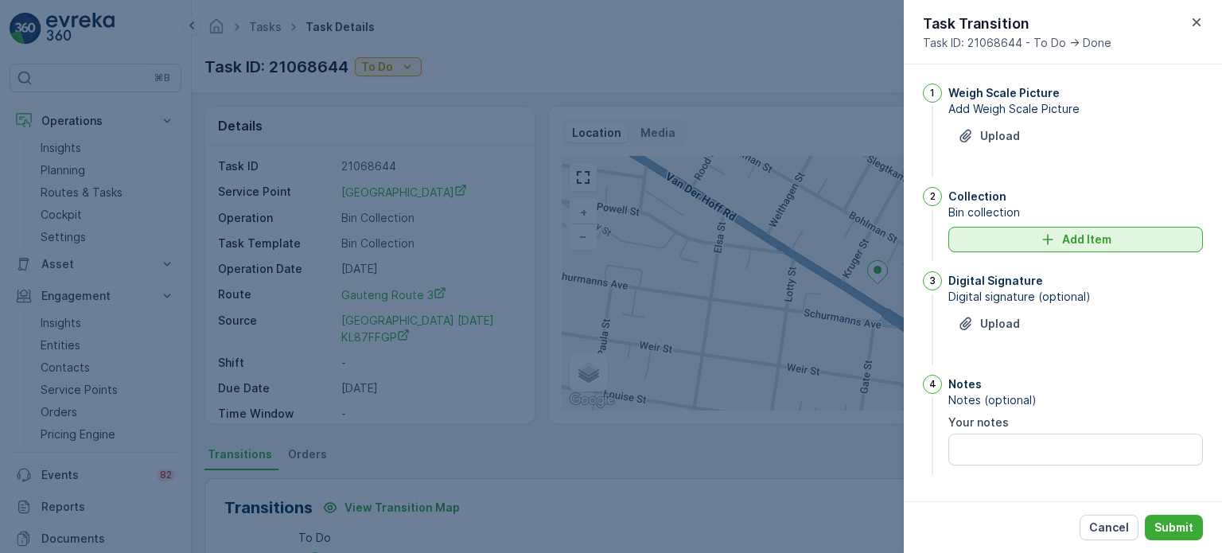
click at [1042, 235] on icon "Add Item" at bounding box center [1048, 240] width 16 height 16
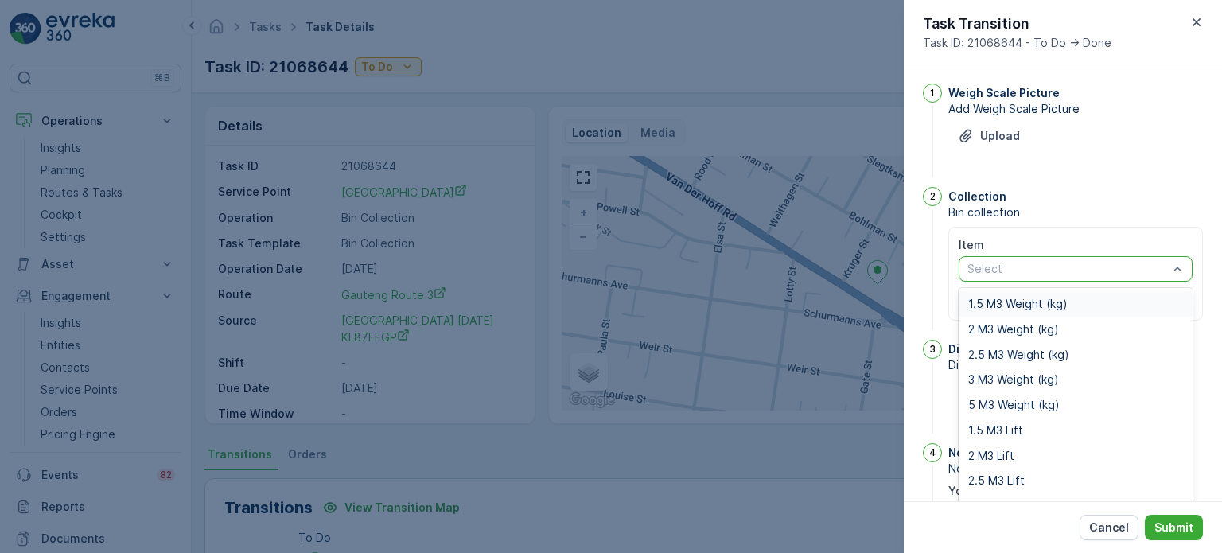
click at [1041, 269] on div at bounding box center [1068, 269] width 204 height 13
click at [1009, 411] on div "5 M3 Weight (kg)" at bounding box center [1076, 404] width 234 height 25
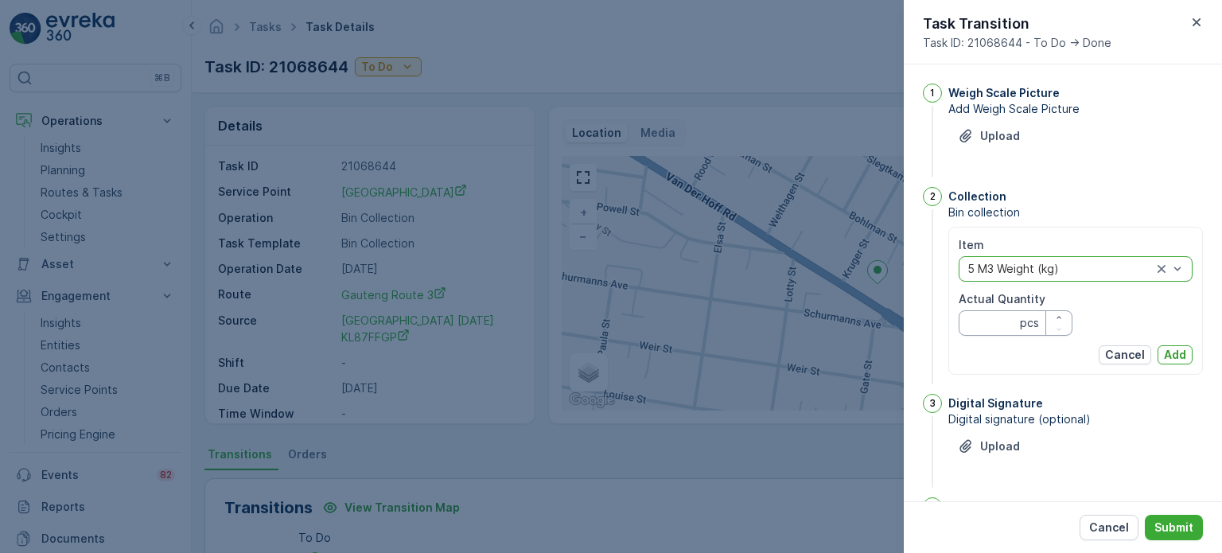
click at [988, 317] on Quantity "Actual Quantity" at bounding box center [1016, 322] width 114 height 25
type Quantity "488"
click at [1181, 352] on p "Add" at bounding box center [1175, 355] width 22 height 16
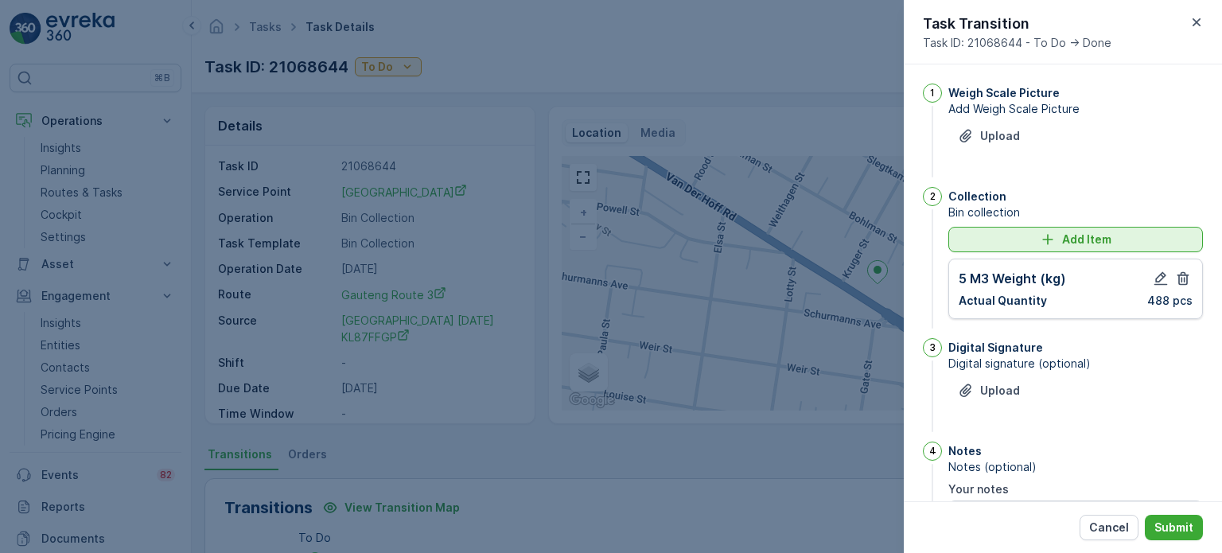
click at [962, 232] on div "Add Item" at bounding box center [1076, 240] width 236 height 16
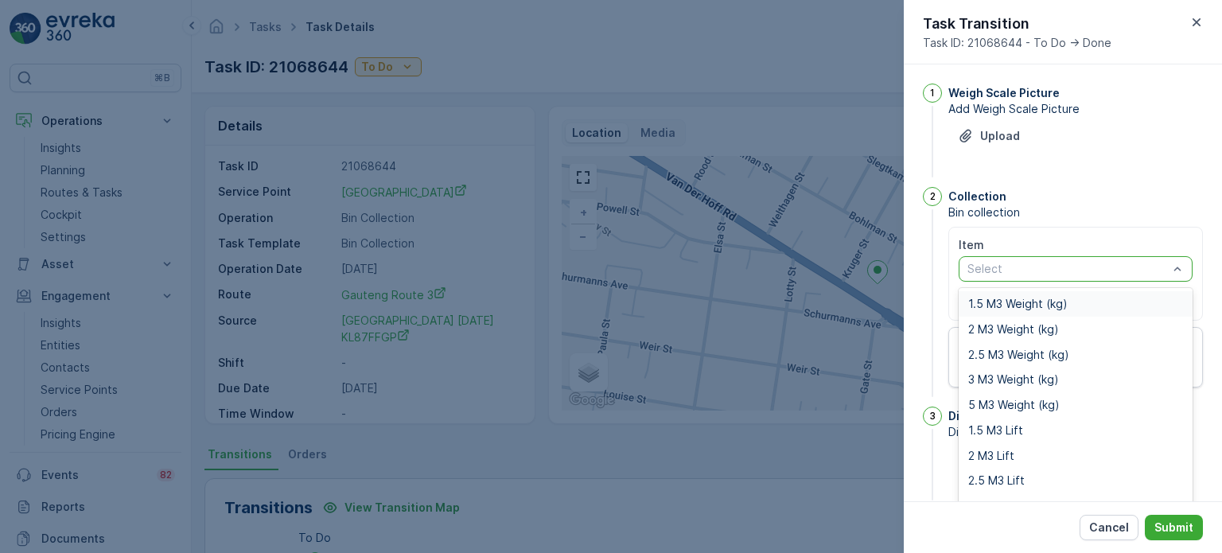
click at [994, 276] on div "Select" at bounding box center [1076, 268] width 234 height 25
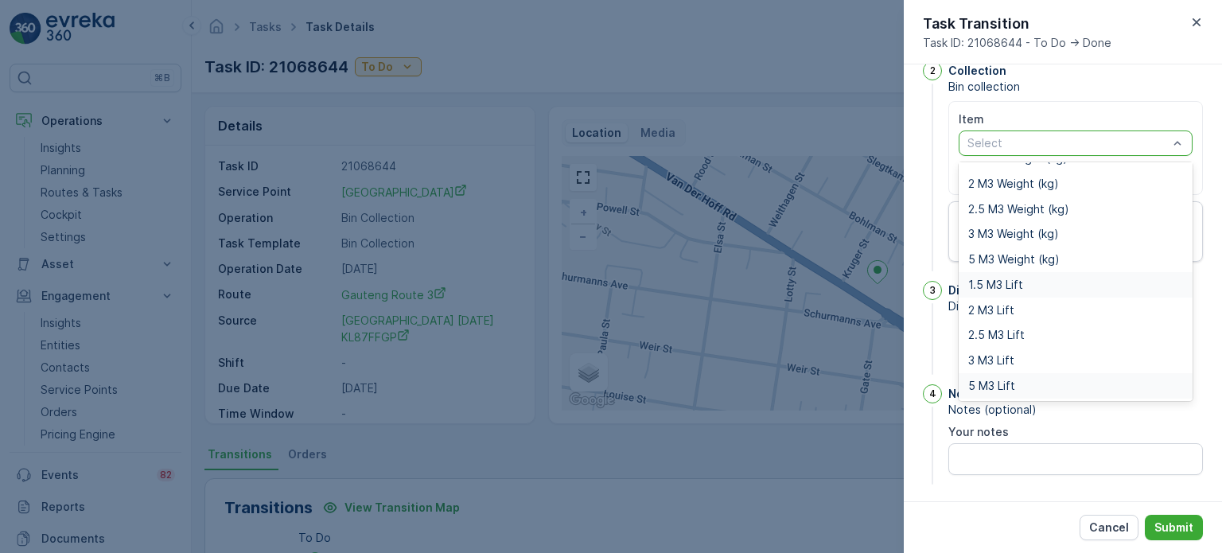
scroll to position [130, 0]
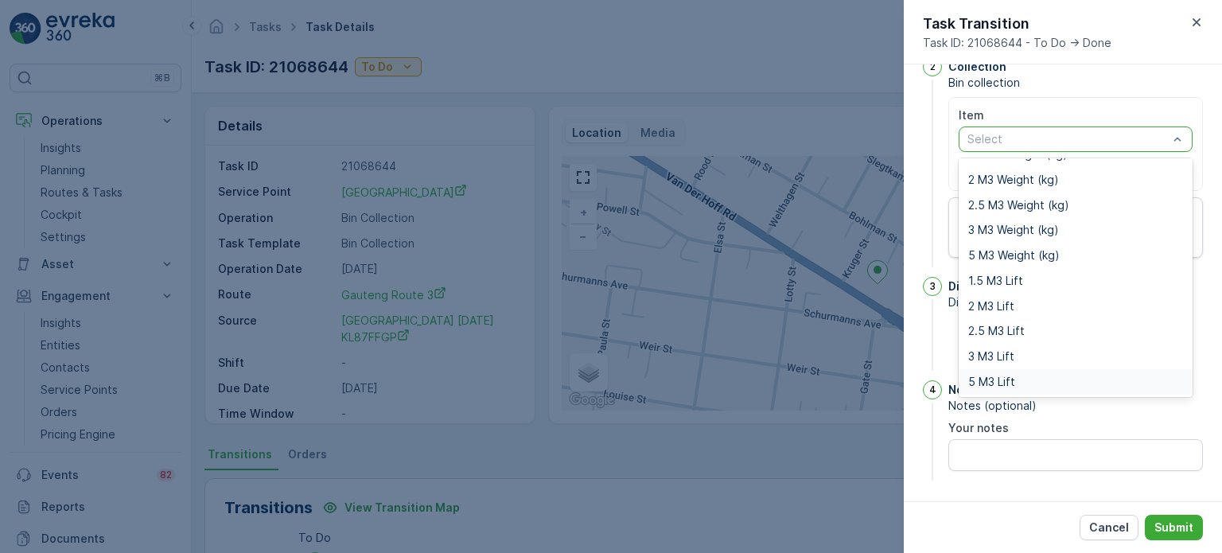
click at [1002, 376] on span "5 M3 Lift" at bounding box center [991, 382] width 47 height 13
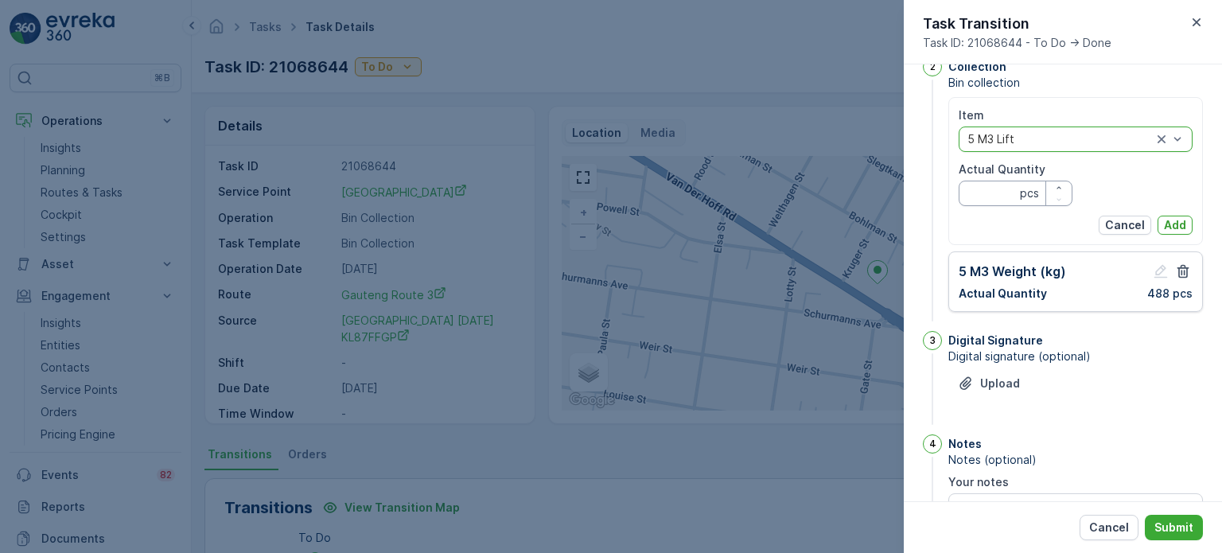
click at [995, 197] on Quantity "Actual Quantity" at bounding box center [1016, 193] width 114 height 25
type Quantity "1"
click at [1182, 220] on p "Add" at bounding box center [1175, 225] width 22 height 16
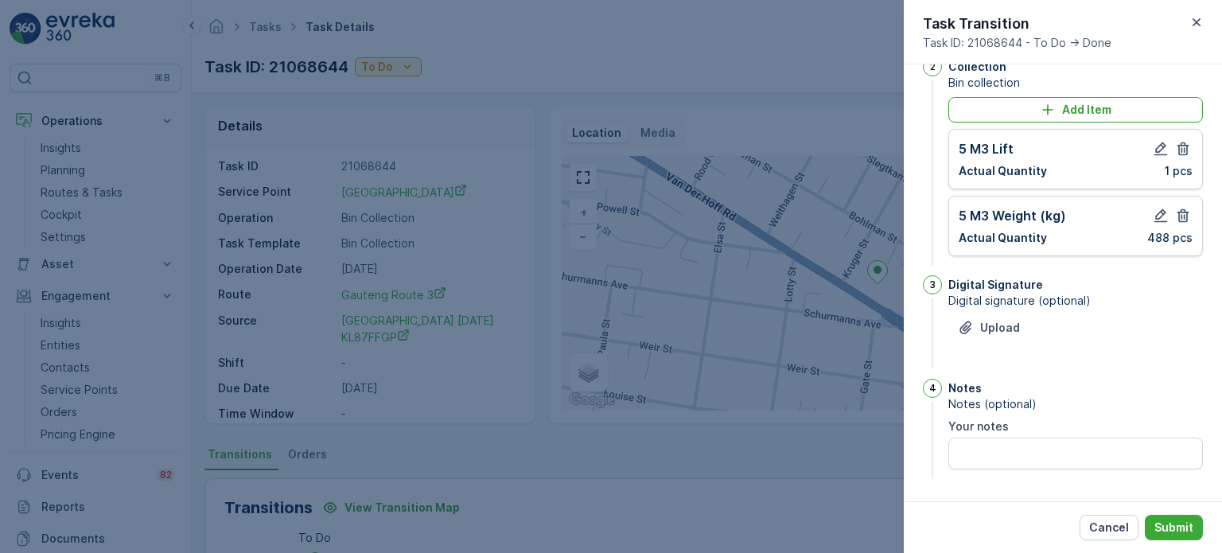
scroll to position [128, 0]
click at [1170, 517] on button "Submit" at bounding box center [1174, 527] width 58 height 25
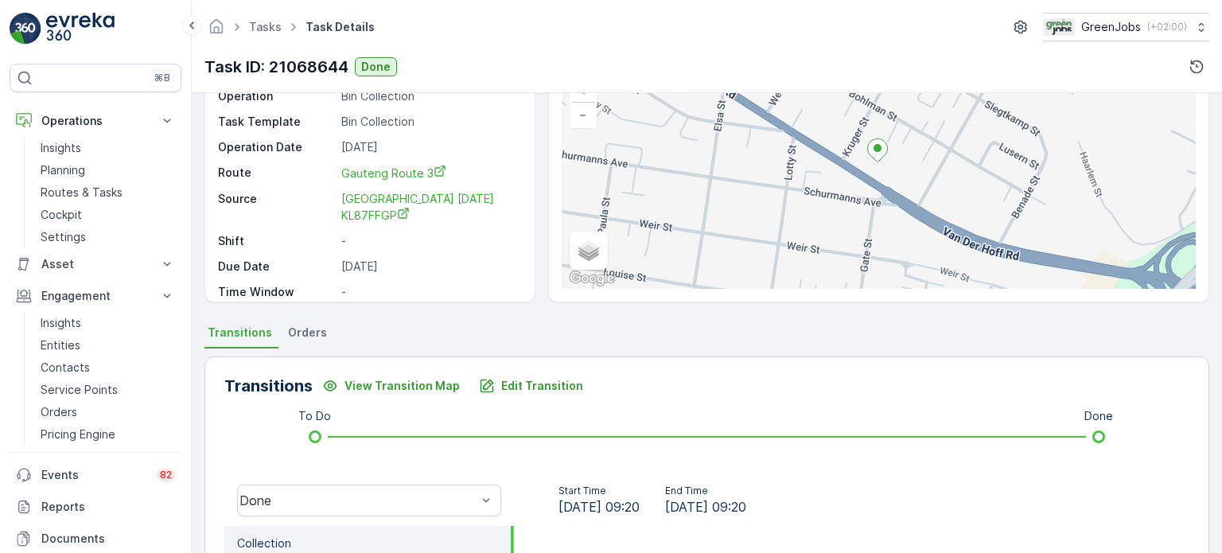
scroll to position [239, 0]
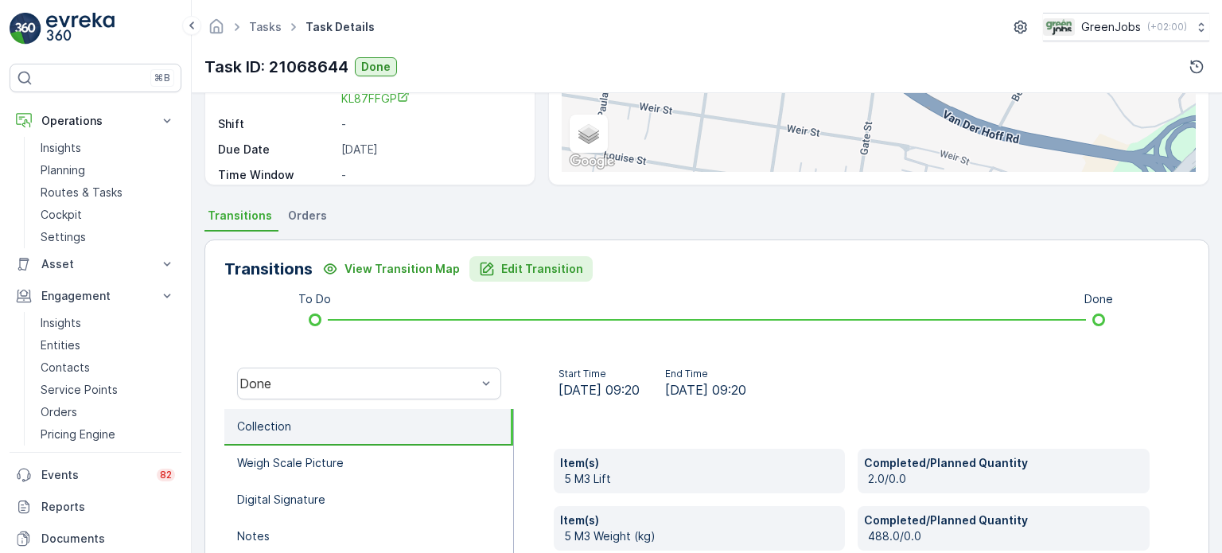
click at [522, 274] on p "Edit Transition" at bounding box center [542, 269] width 82 height 16
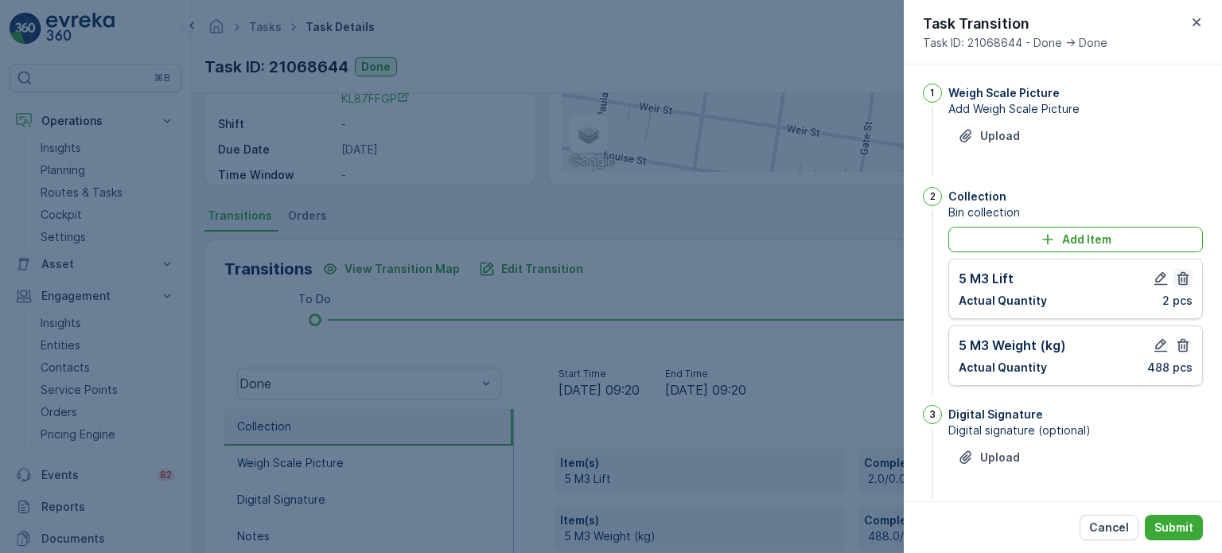
click at [1178, 277] on icon "button" at bounding box center [1183, 279] width 16 height 16
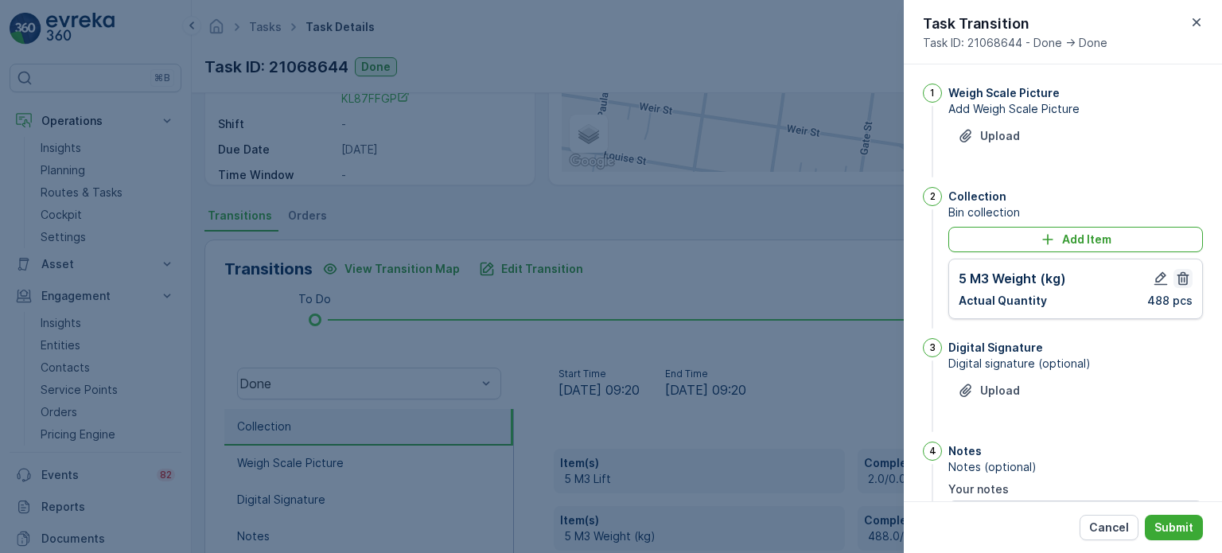
click at [1184, 275] on icon "button" at bounding box center [1184, 279] width 12 height 14
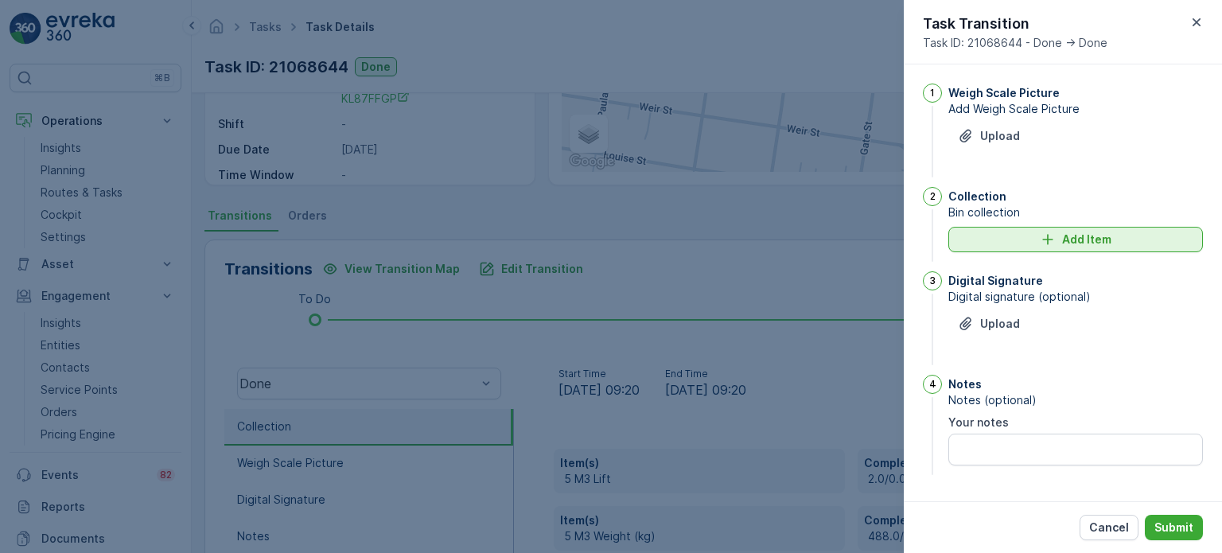
click at [1105, 232] on p "Add Item" at bounding box center [1086, 240] width 49 height 16
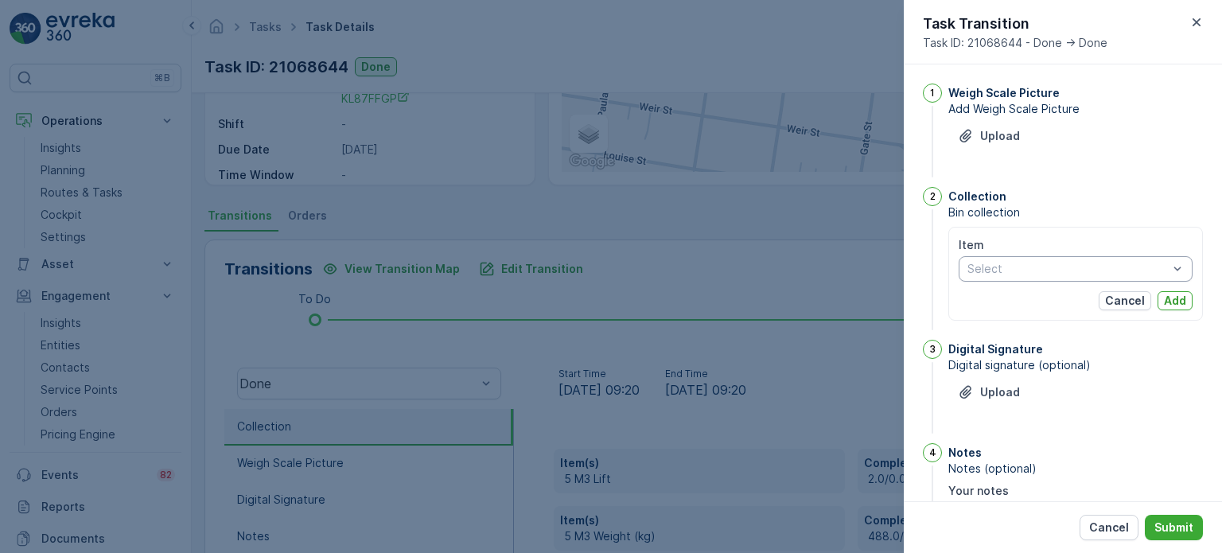
click at [1107, 258] on div "Select" at bounding box center [1076, 268] width 234 height 25
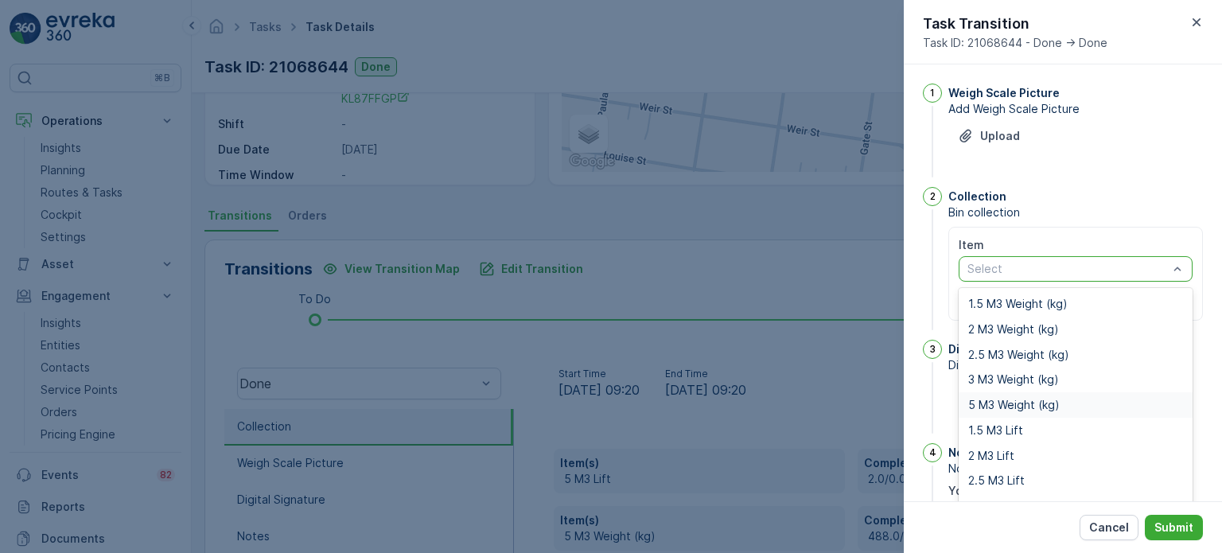
click at [1006, 402] on span "5 M3 Weight (kg)" at bounding box center [1014, 405] width 92 height 13
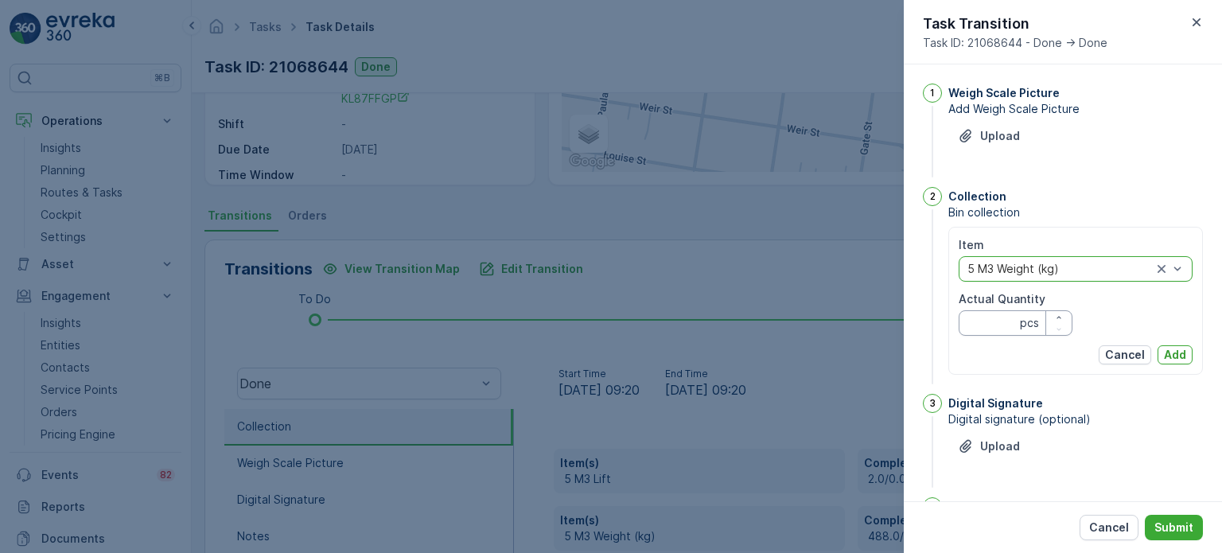
click at [1005, 327] on Quantity "Actual Quantity" at bounding box center [1016, 322] width 114 height 25
type Quantity "488"
click at [1181, 349] on p "Add" at bounding box center [1175, 355] width 22 height 16
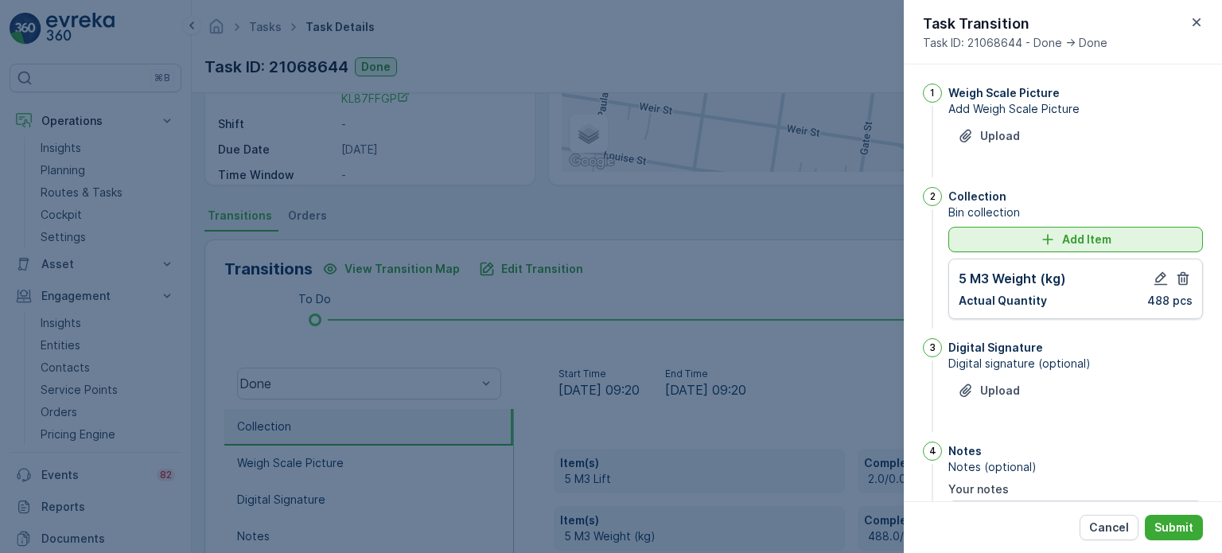
click at [1018, 235] on div "Add Item" at bounding box center [1076, 240] width 236 height 16
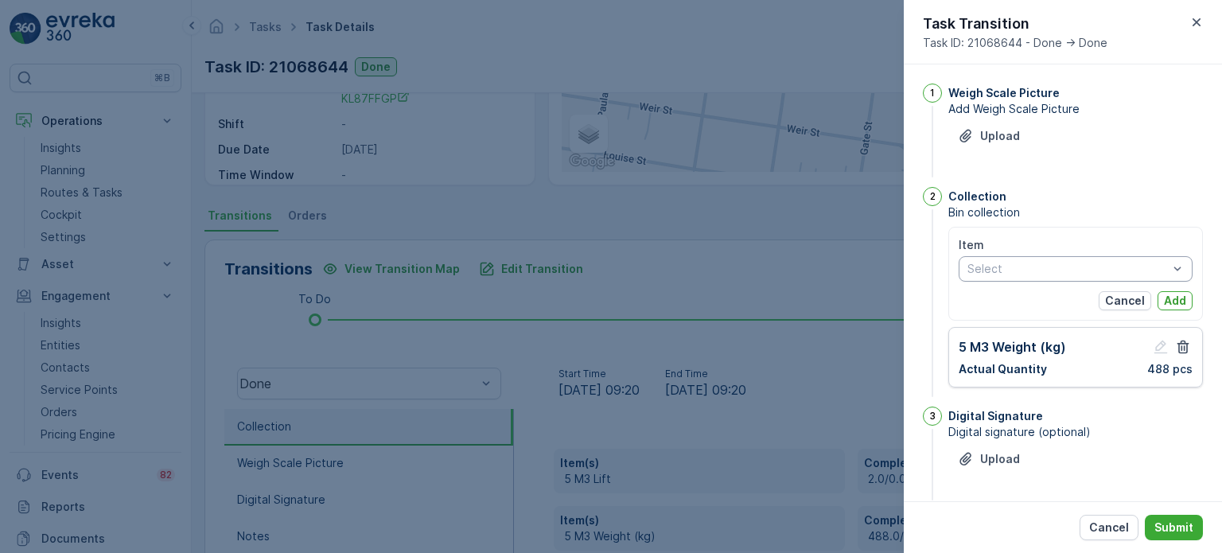
click at [1123, 271] on div at bounding box center [1068, 269] width 204 height 13
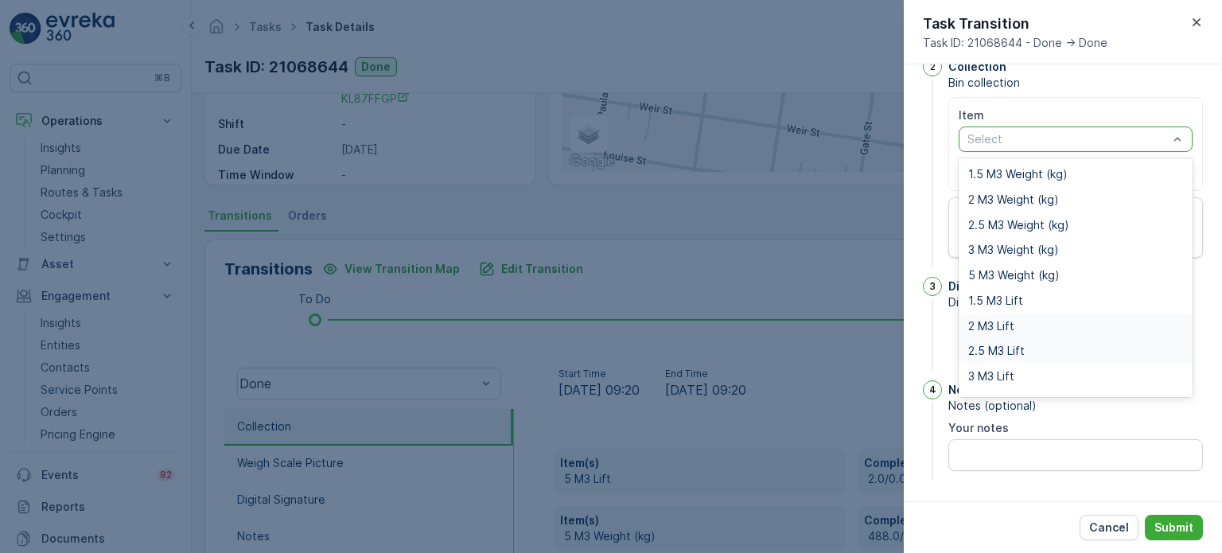
scroll to position [20, 0]
click at [1005, 382] on span "5 M3 Lift" at bounding box center [991, 382] width 47 height 13
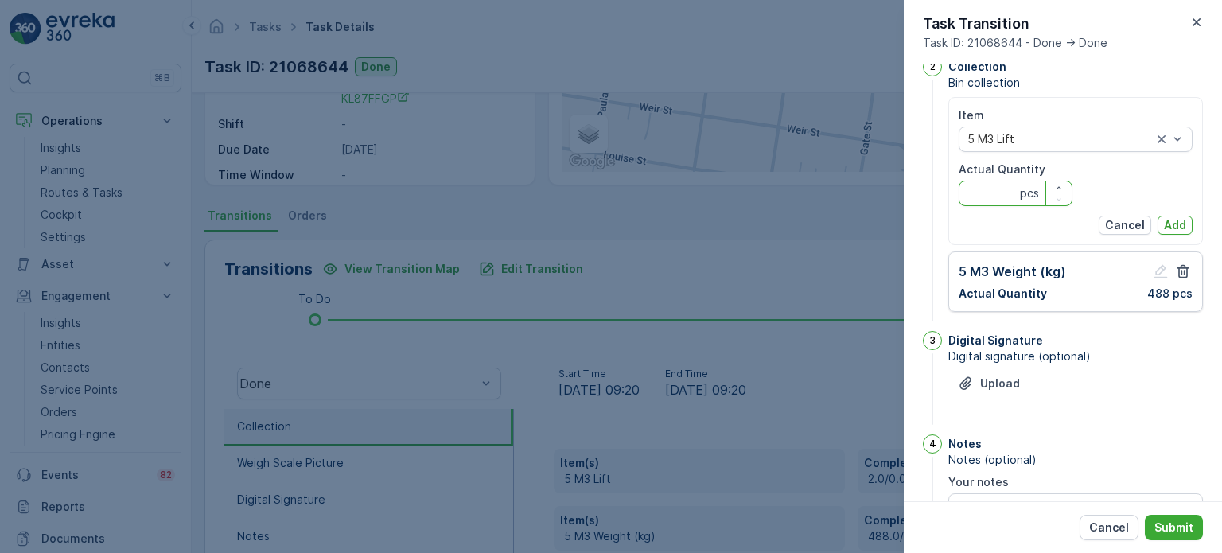
click at [979, 193] on Quantity "Actual Quantity" at bounding box center [1016, 193] width 114 height 25
type Quantity "1"
click at [1172, 217] on p "Add" at bounding box center [1175, 225] width 22 height 16
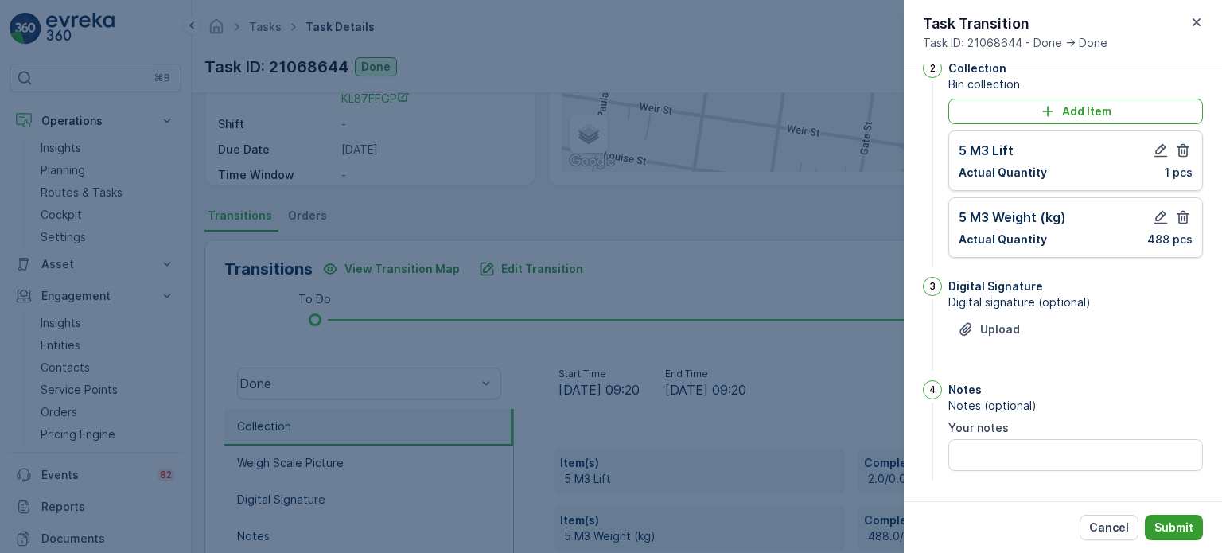
click at [1173, 520] on p "Submit" at bounding box center [1174, 528] width 39 height 16
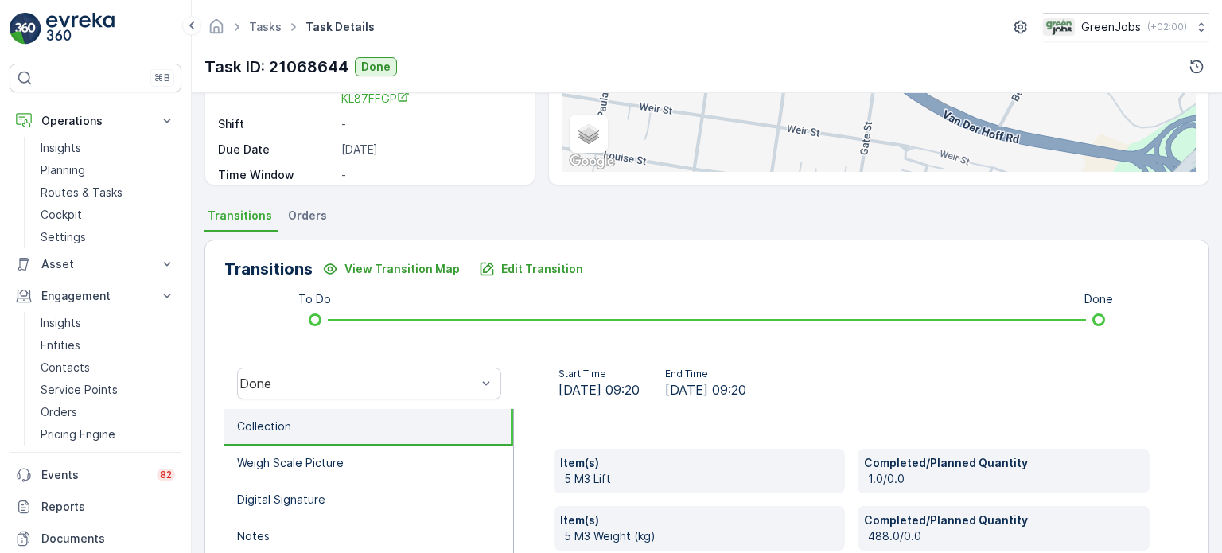
click at [304, 216] on span "Orders" at bounding box center [307, 216] width 39 height 16
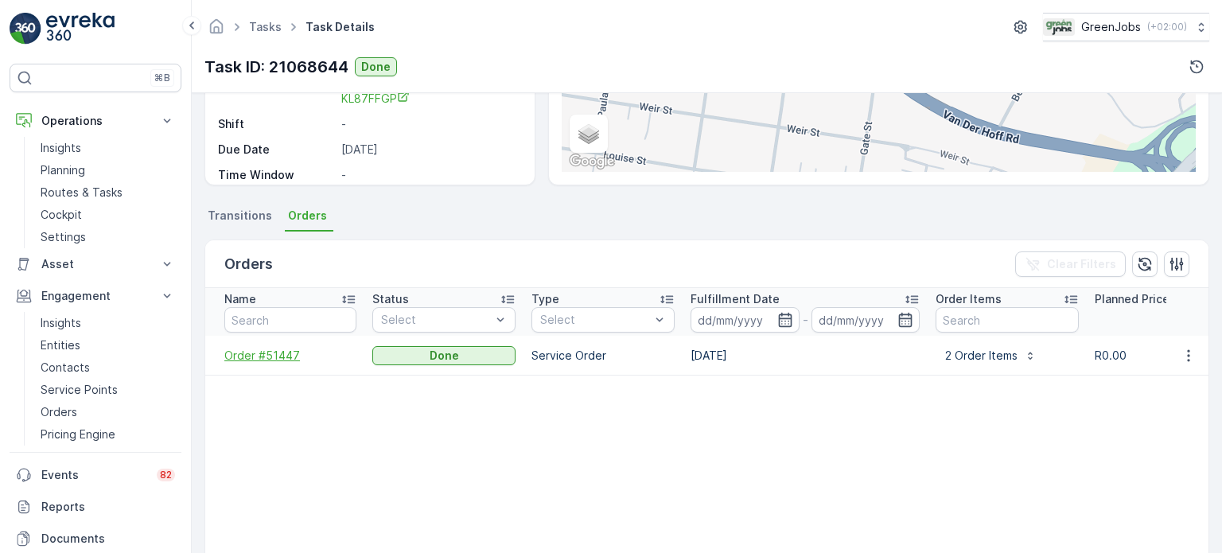
click at [259, 352] on span "Order #51447" at bounding box center [290, 356] width 132 height 16
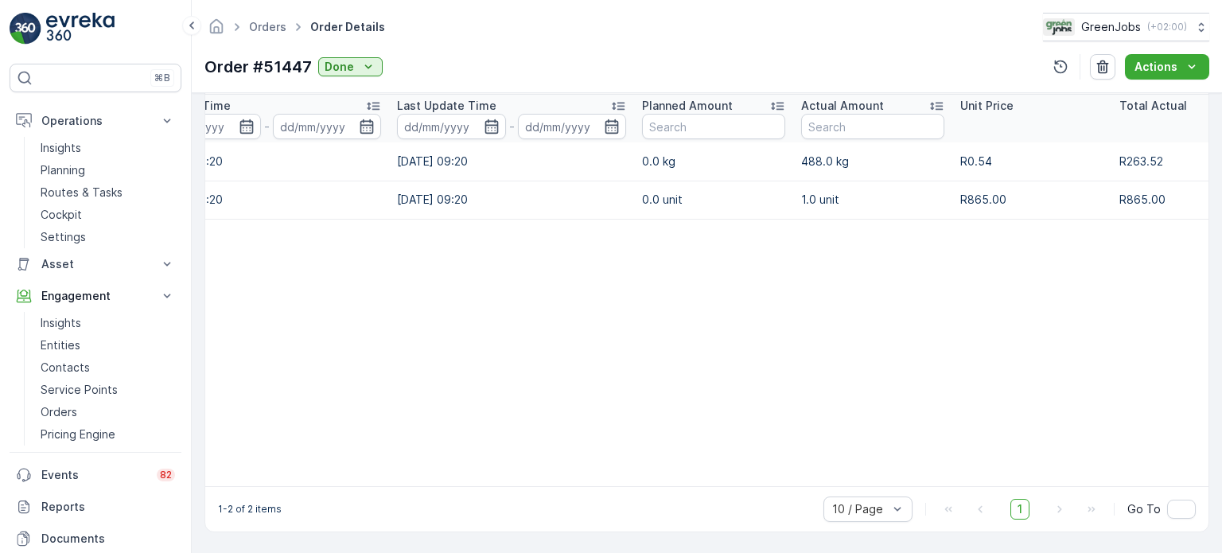
scroll to position [0, 305]
